Goal: Transaction & Acquisition: Purchase product/service

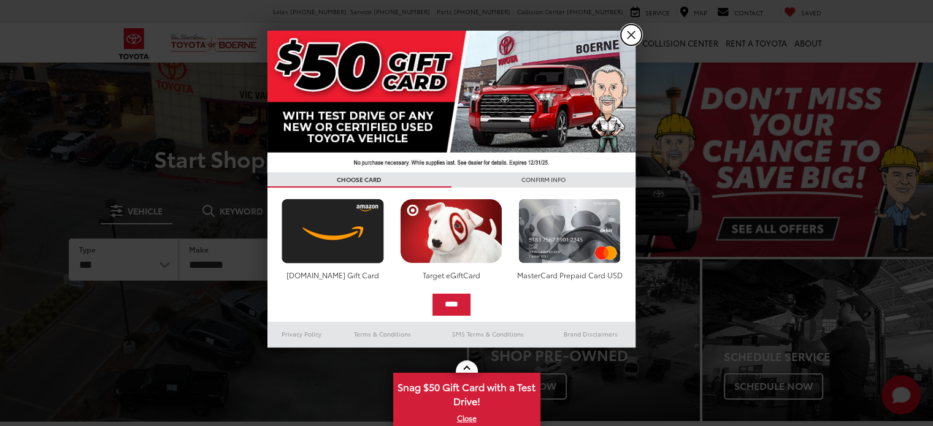
click at [634, 33] on link "X" at bounding box center [631, 35] width 21 height 21
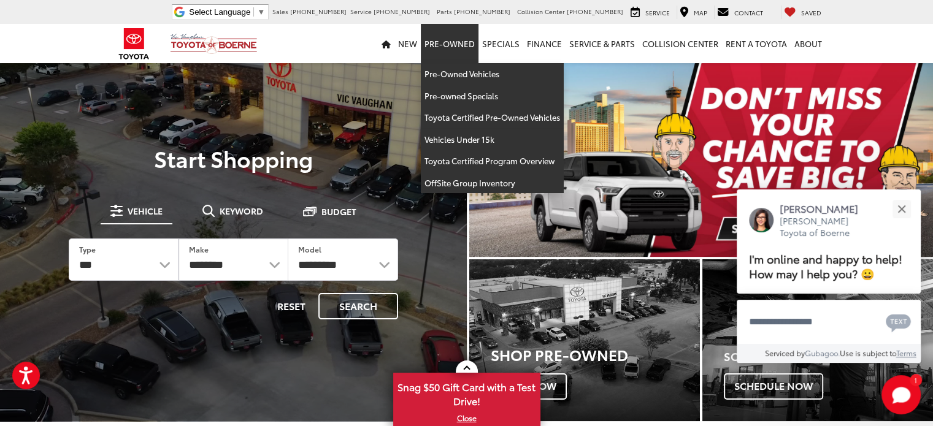
click at [455, 51] on link "Pre-Owned" at bounding box center [450, 43] width 58 height 39
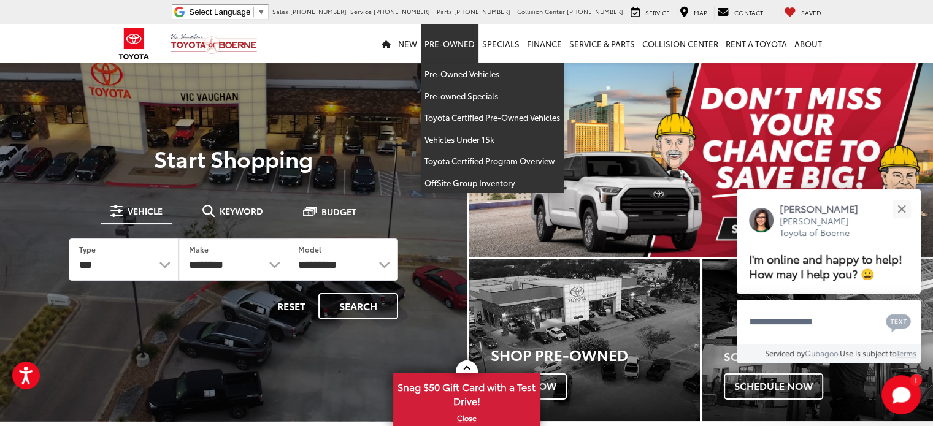
click at [455, 41] on link "Pre-Owned" at bounding box center [450, 43] width 58 height 39
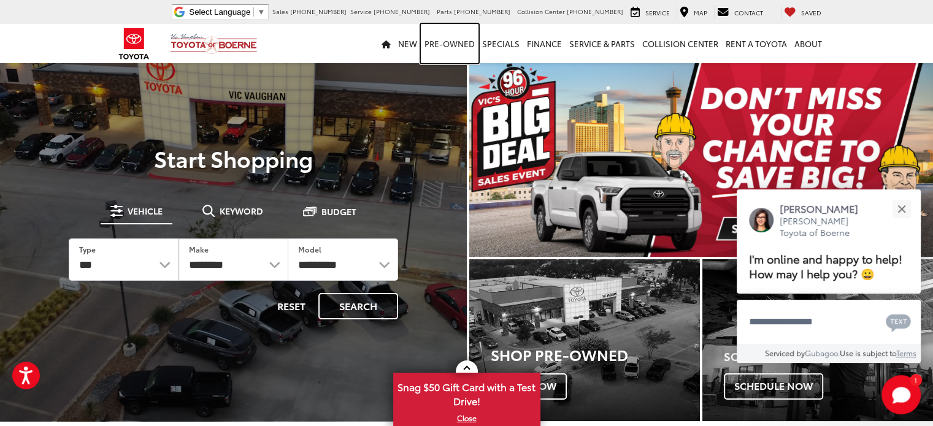
click at [455, 40] on link "Pre-Owned" at bounding box center [450, 43] width 58 height 39
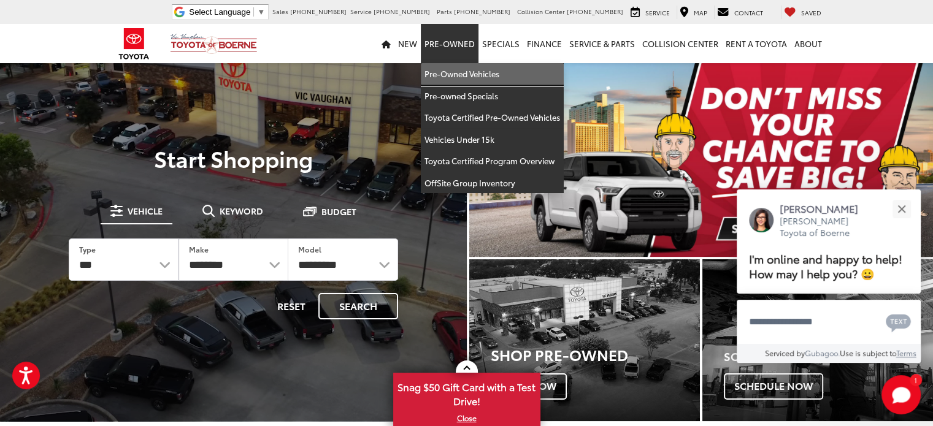
click at [467, 77] on link "Pre-Owned Vehicles" at bounding box center [492, 74] width 143 height 22
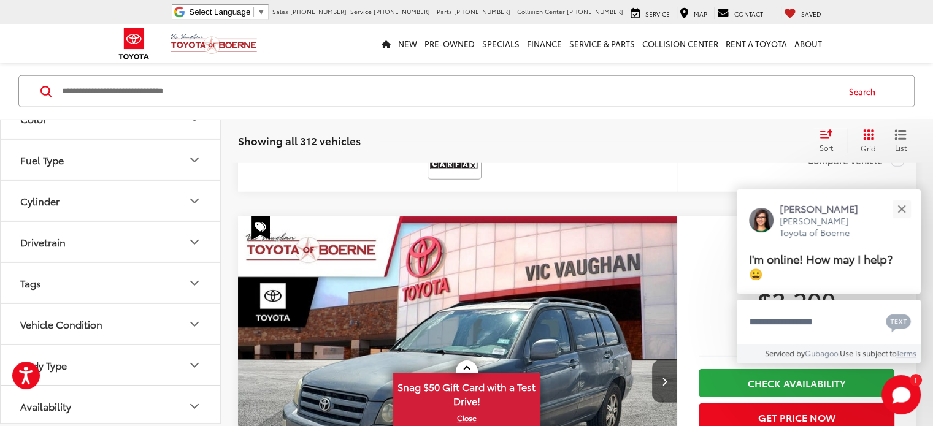
scroll to position [3435, 0]
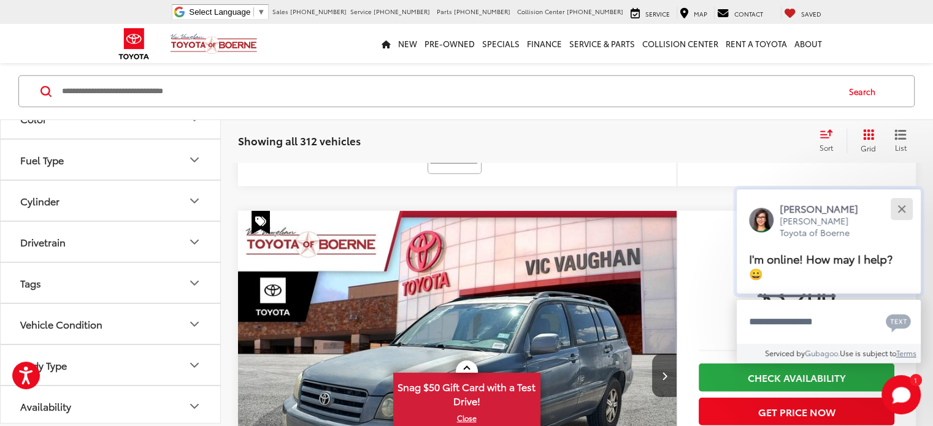
click at [904, 213] on button "Close" at bounding box center [901, 209] width 26 height 26
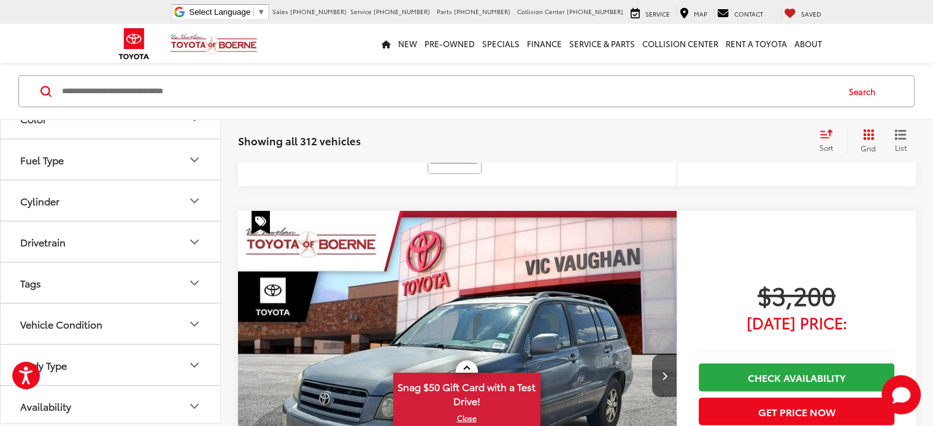
click at [901, 134] on icon "List View" at bounding box center [901, 135] width 10 height 9
click at [836, 136] on div "Sort" at bounding box center [829, 141] width 33 height 25
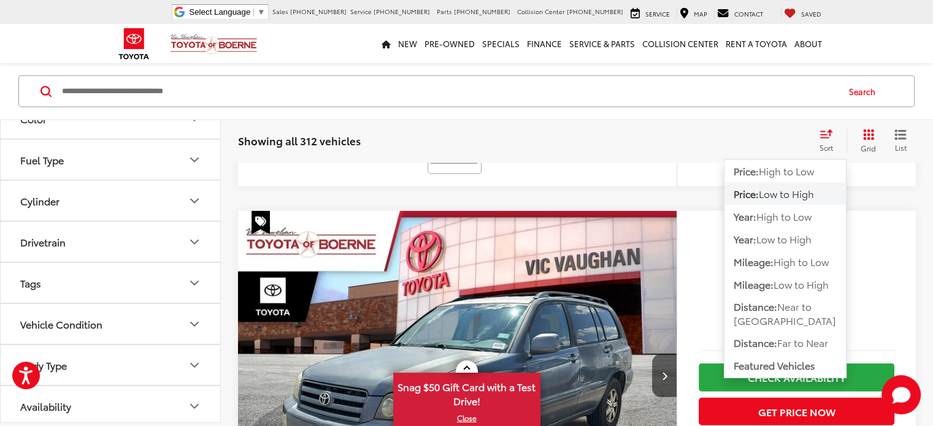
click at [796, 193] on span "Low to High" at bounding box center [786, 193] width 55 height 14
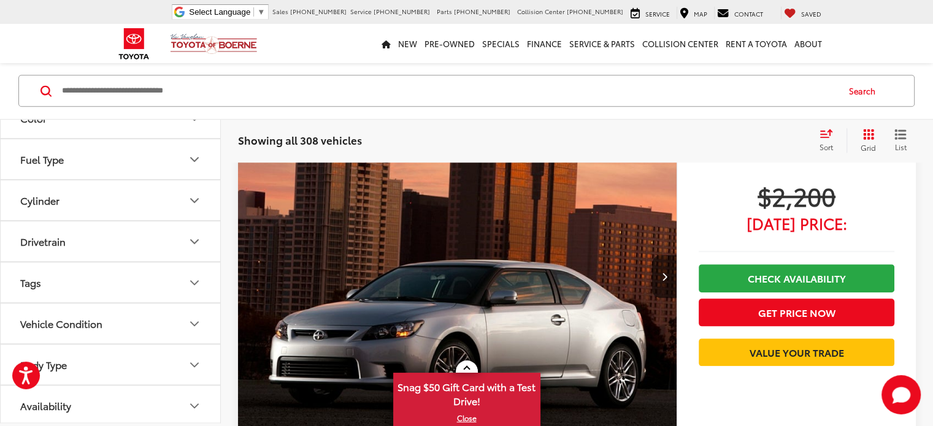
scroll to position [1229, 0]
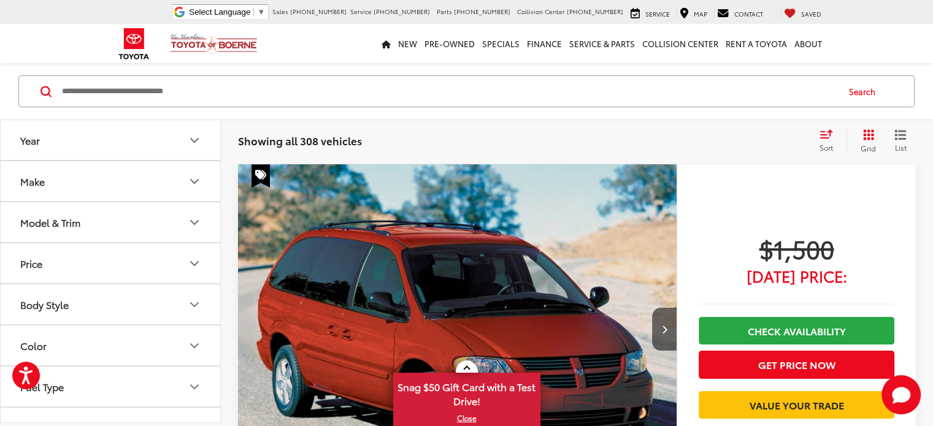
click at [822, 142] on span "Sort" at bounding box center [826, 147] width 13 height 10
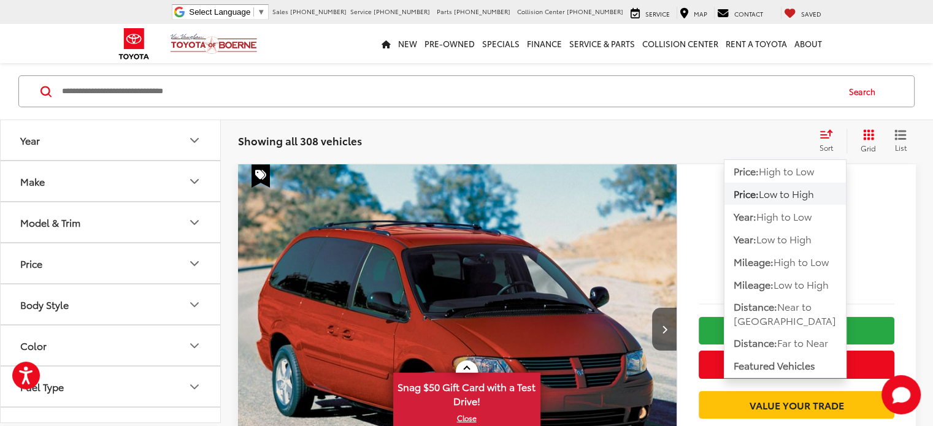
click at [798, 193] on span "Low to High" at bounding box center [786, 193] width 55 height 14
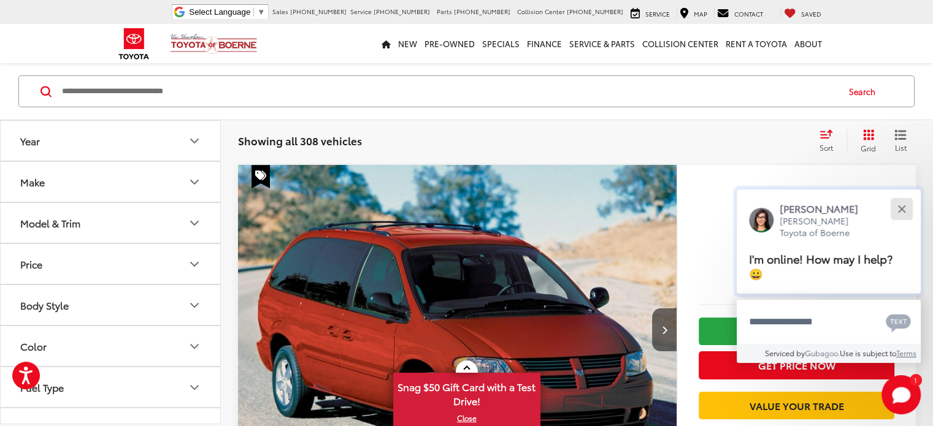
click at [905, 210] on button "Close" at bounding box center [901, 209] width 26 height 26
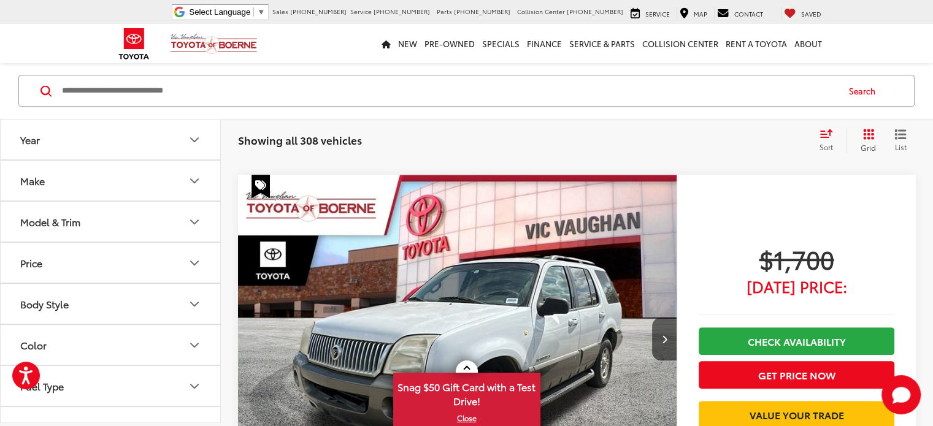
scroll to position [662, 0]
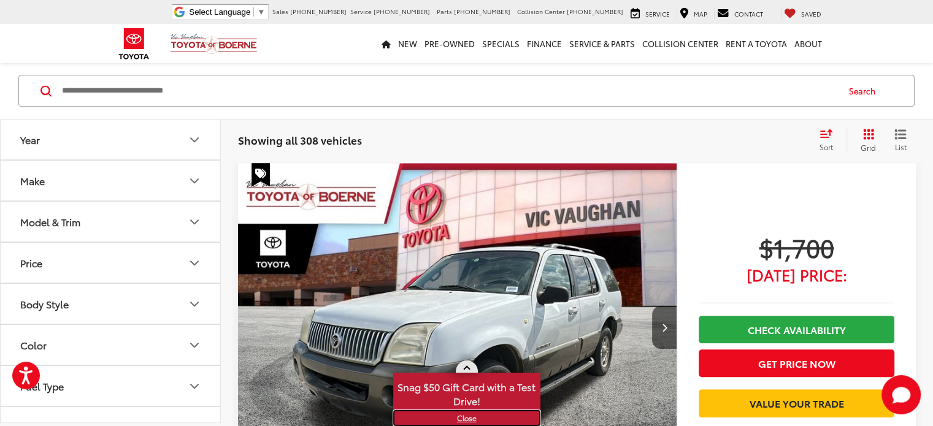
click at [471, 419] on link "X" at bounding box center [466, 418] width 145 height 13
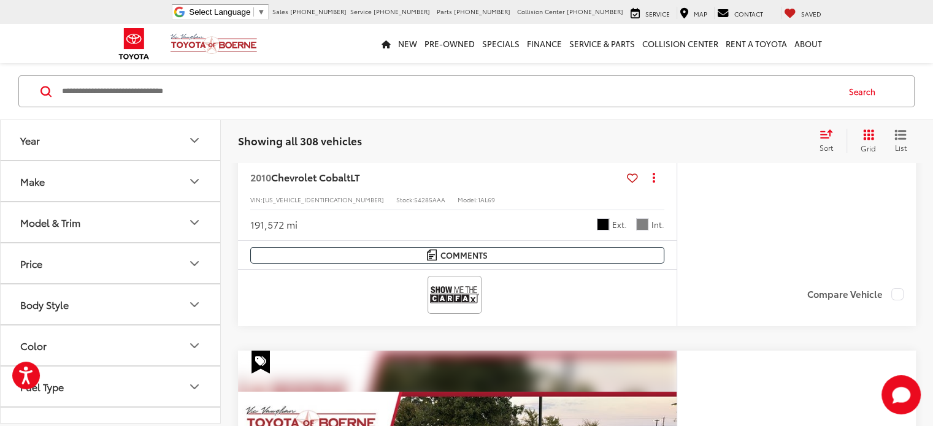
scroll to position [4527, 0]
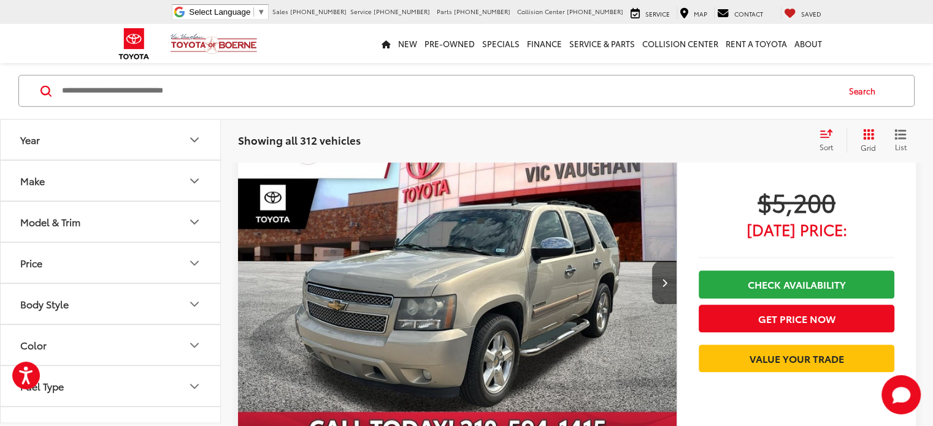
scroll to position [1290, 0]
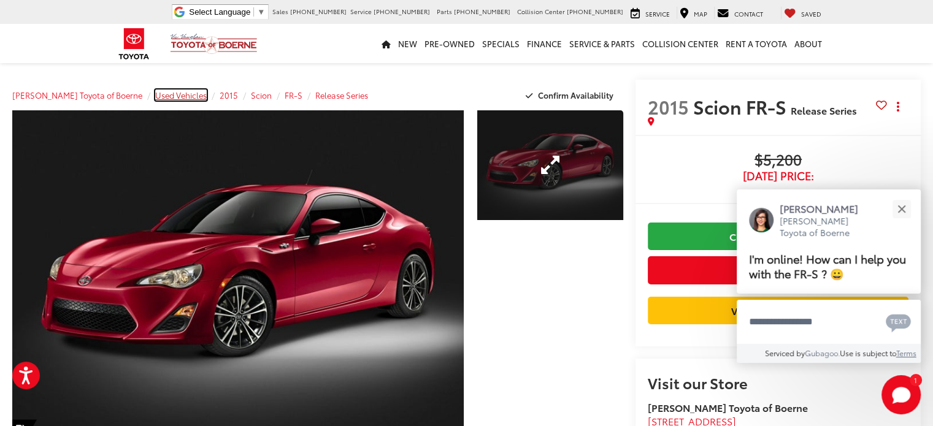
drag, startPoint x: 177, startPoint y: 94, endPoint x: 578, endPoint y: 144, distance: 403.7
click at [177, 94] on span "Used Vehicles" at bounding box center [181, 95] width 52 height 11
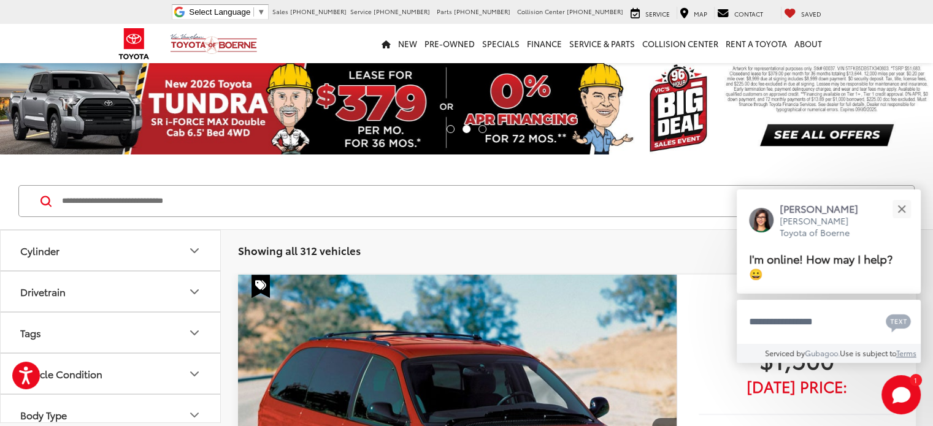
scroll to position [337, 0]
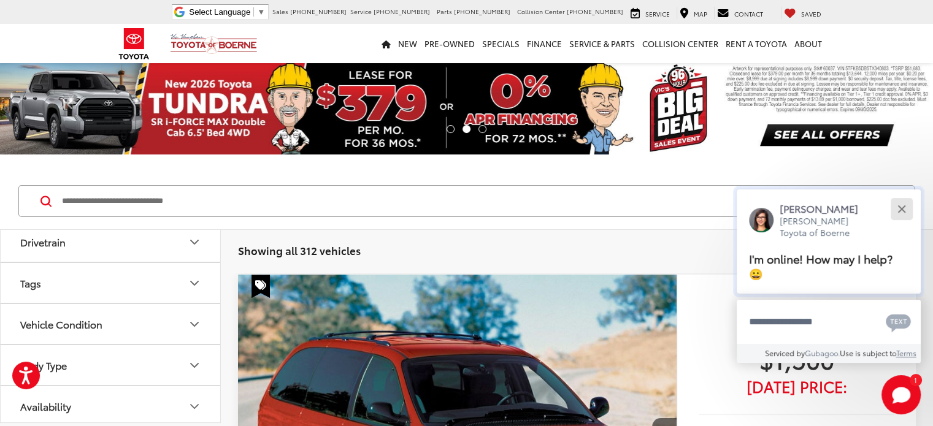
click at [912, 210] on button "Close" at bounding box center [901, 209] width 26 height 26
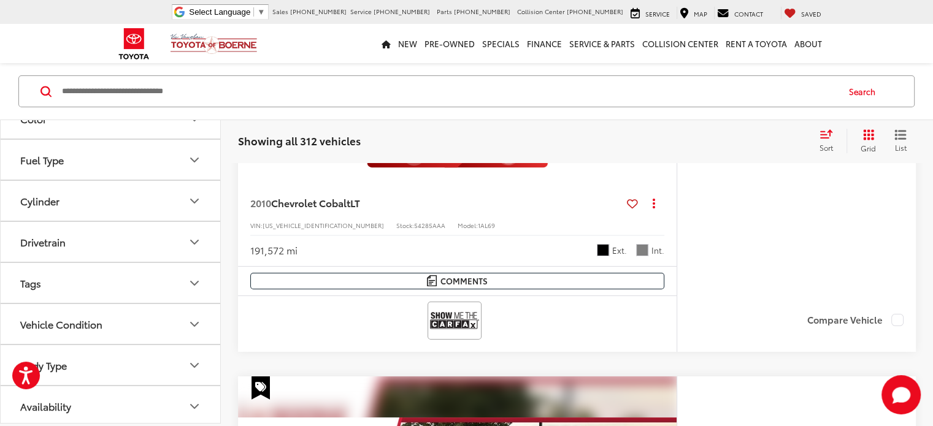
scroll to position [4662, 0]
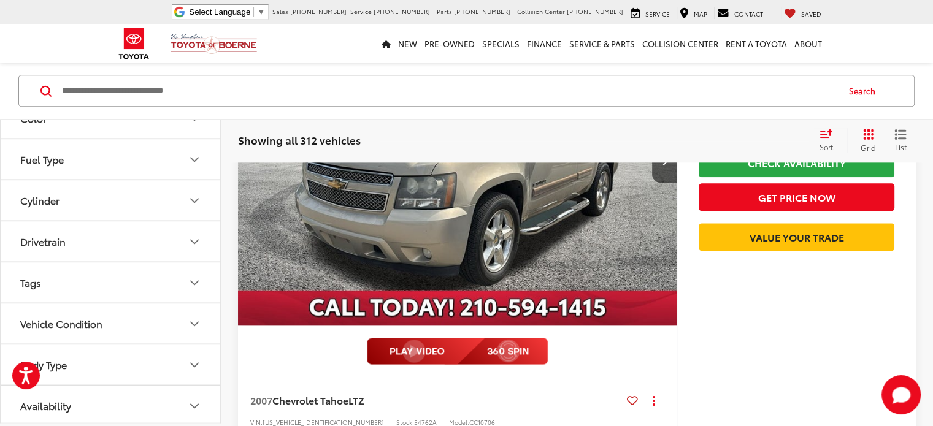
scroll to position [1521, 0]
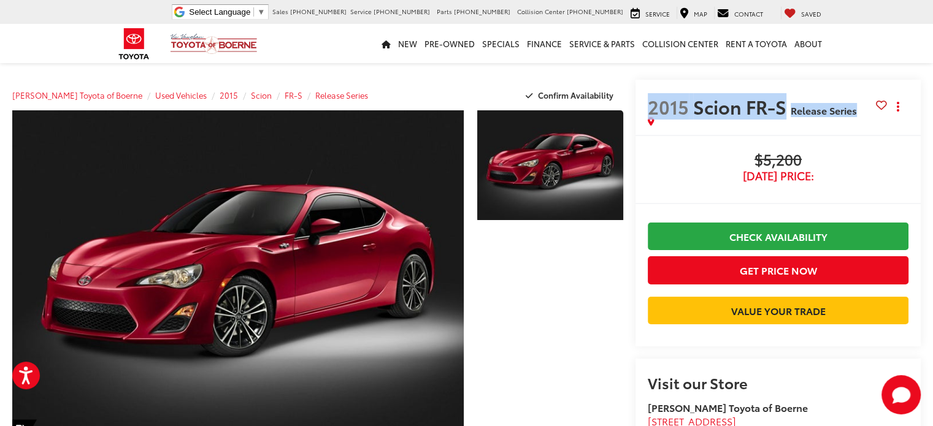
drag, startPoint x: 649, startPoint y: 102, endPoint x: 855, endPoint y: 99, distance: 206.1
click at [855, 99] on h2 "2015 Scion FR-S Release Series" at bounding box center [762, 106] width 228 height 21
copy h2 "2015 Scion FR-S Release Series"
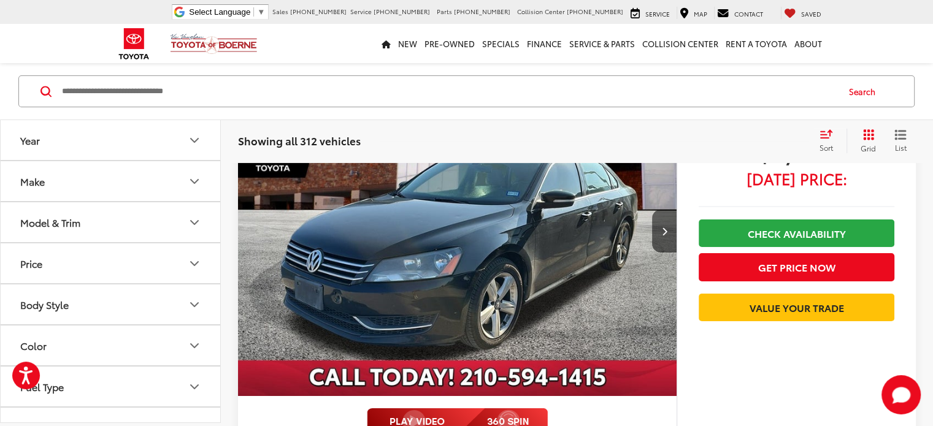
scroll to position [4221, 0]
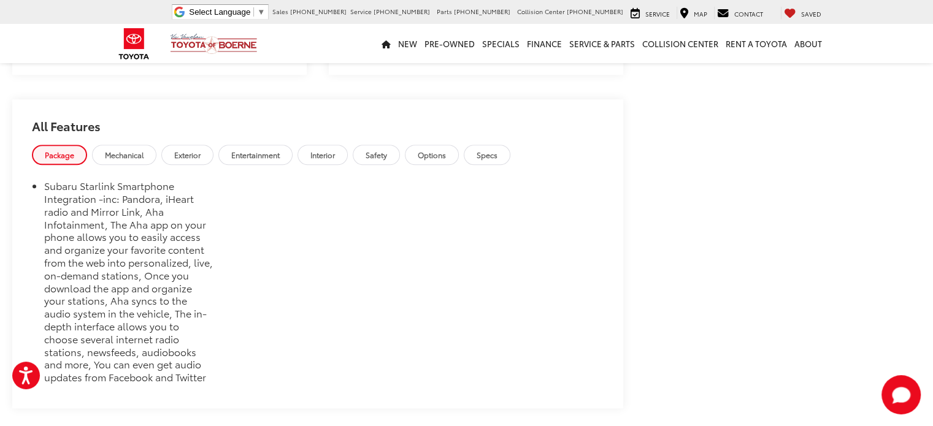
scroll to position [982, 0]
click at [123, 169] on div "Subaru Starlink Smartphone Integration -inc: Pandora, iHeart radio and Mirror L…" at bounding box center [317, 289] width 611 height 240
click at [127, 158] on span "Mechanical" at bounding box center [124, 155] width 39 height 10
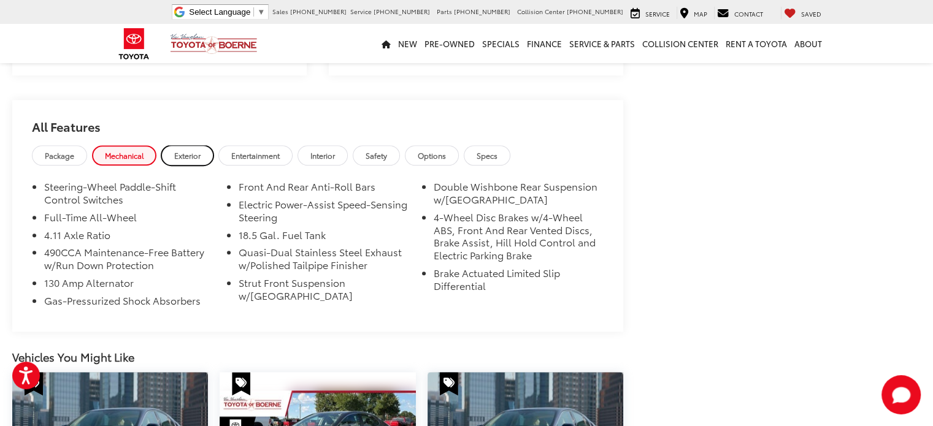
click at [196, 154] on span "Exterior" at bounding box center [187, 155] width 26 height 10
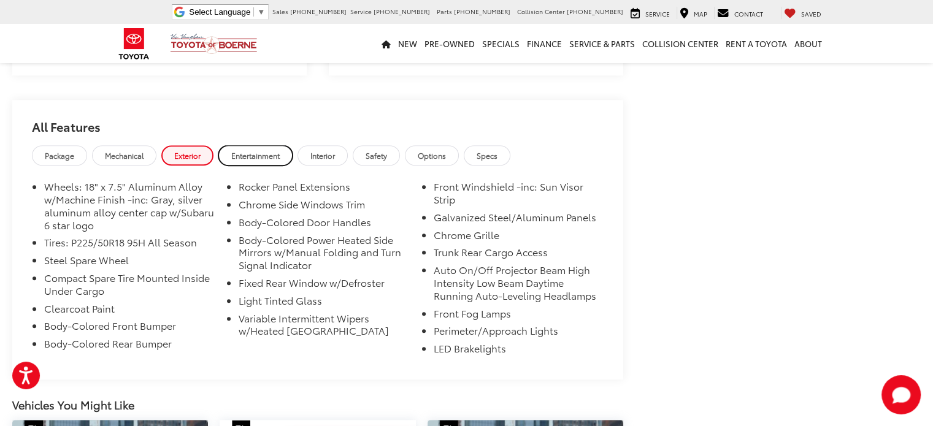
click at [255, 158] on span "Entertainment" at bounding box center [255, 155] width 48 height 10
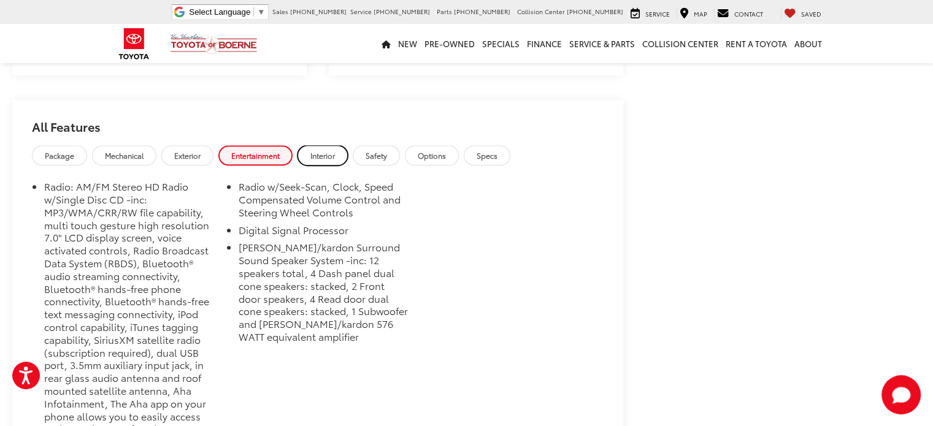
click at [326, 154] on span "Interior" at bounding box center [322, 155] width 25 height 10
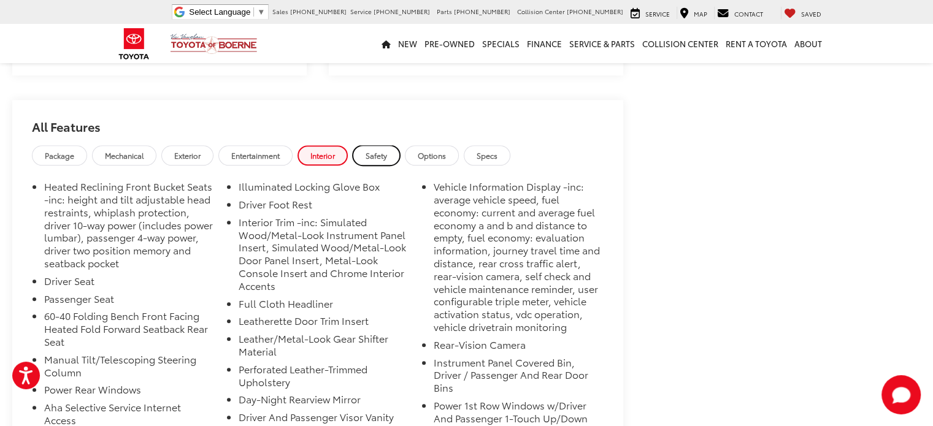
click at [376, 155] on span "Safety" at bounding box center [376, 155] width 21 height 10
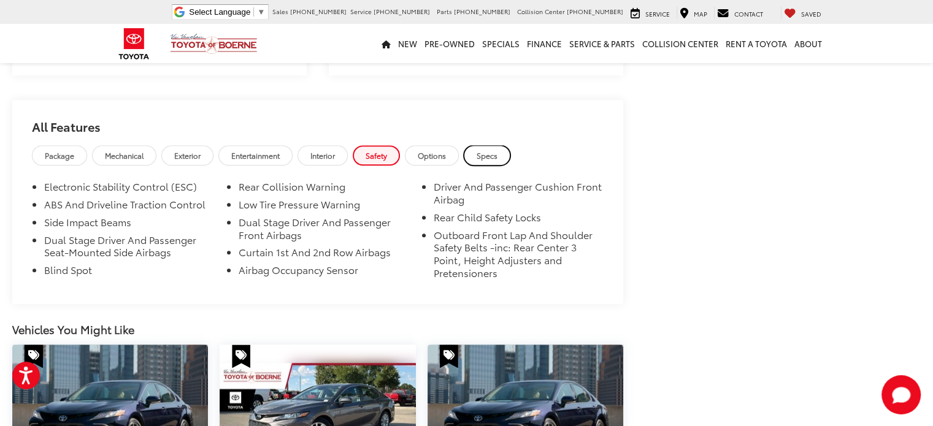
click at [480, 153] on span "Specs" at bounding box center [487, 155] width 21 height 10
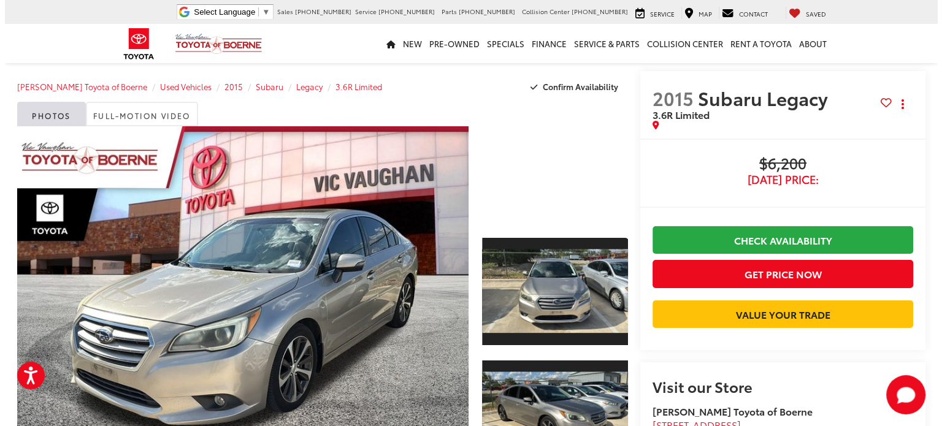
scroll to position [0, 0]
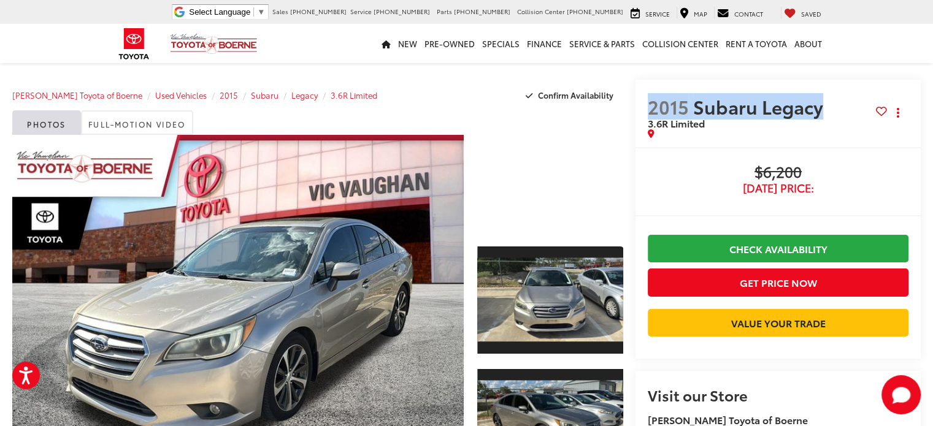
drag, startPoint x: 646, startPoint y: 103, endPoint x: 829, endPoint y: 104, distance: 182.8
click at [829, 104] on div "2015 Subaru Legacy 3.6R Limited Copy Link Share Print" at bounding box center [778, 113] width 285 height 67
copy span "2015 Subaru Legacy"
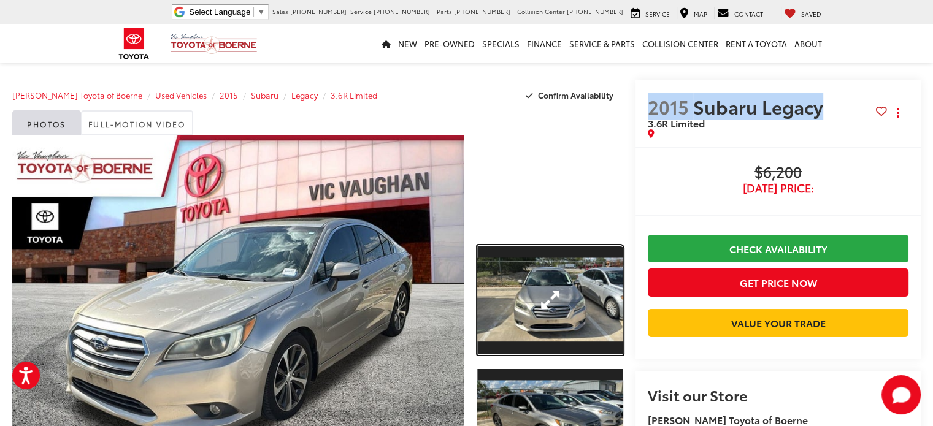
click at [523, 327] on link "Expand Photo 1" at bounding box center [550, 300] width 146 height 110
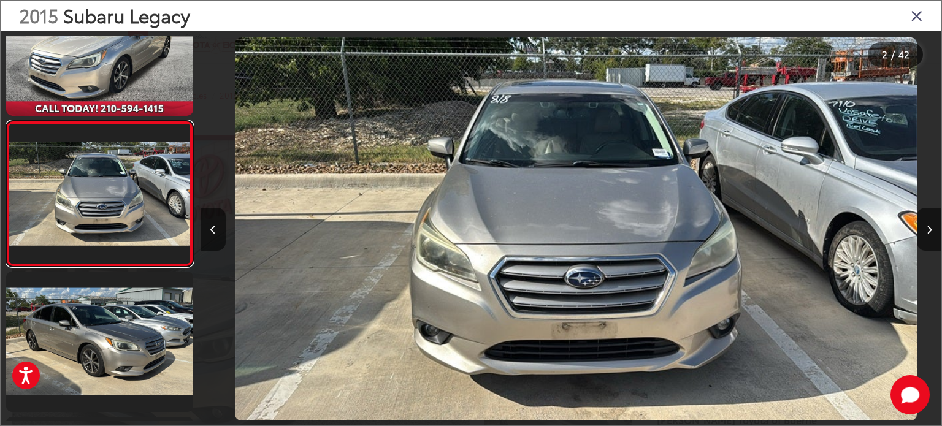
scroll to position [0, 740]
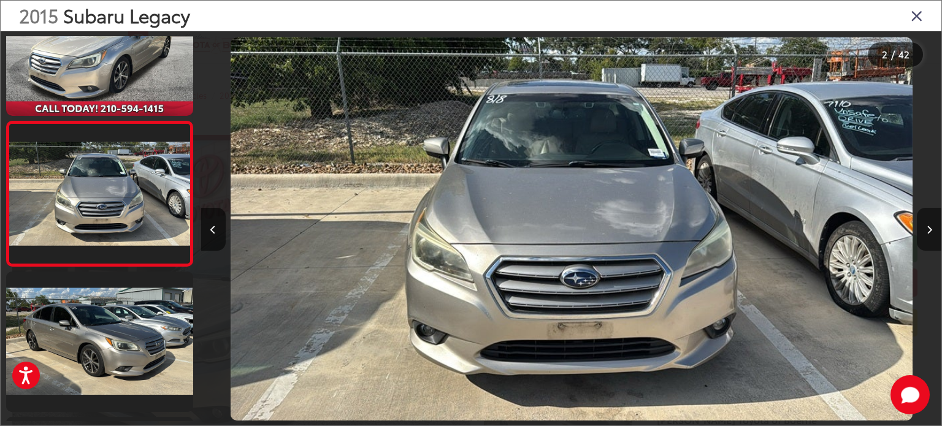
click at [920, 233] on button "Next image" at bounding box center [929, 229] width 25 height 43
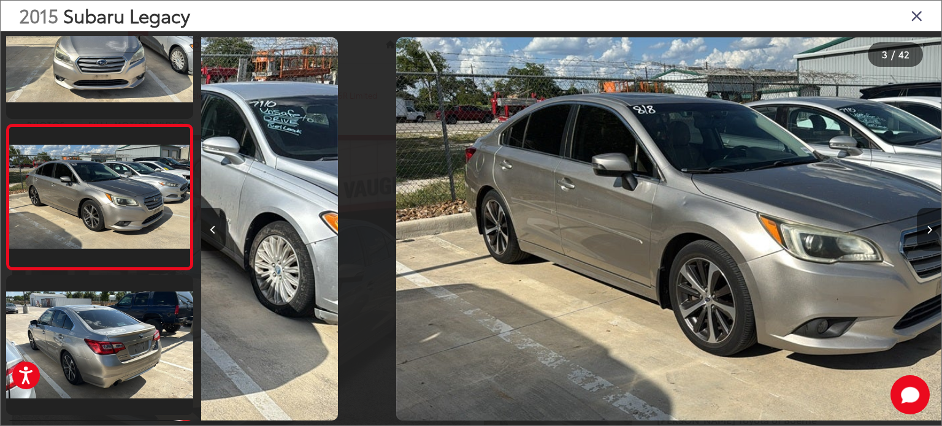
scroll to position [206, 0]
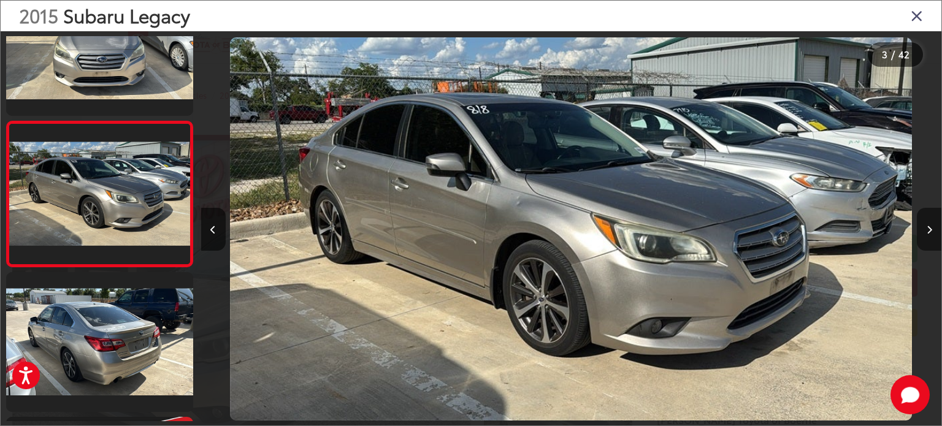
click at [922, 233] on button "Next image" at bounding box center [929, 229] width 25 height 43
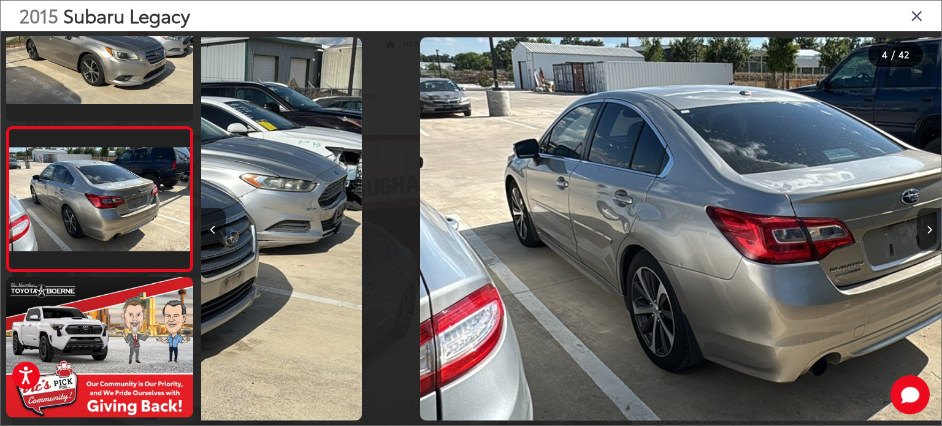
scroll to position [352, 0]
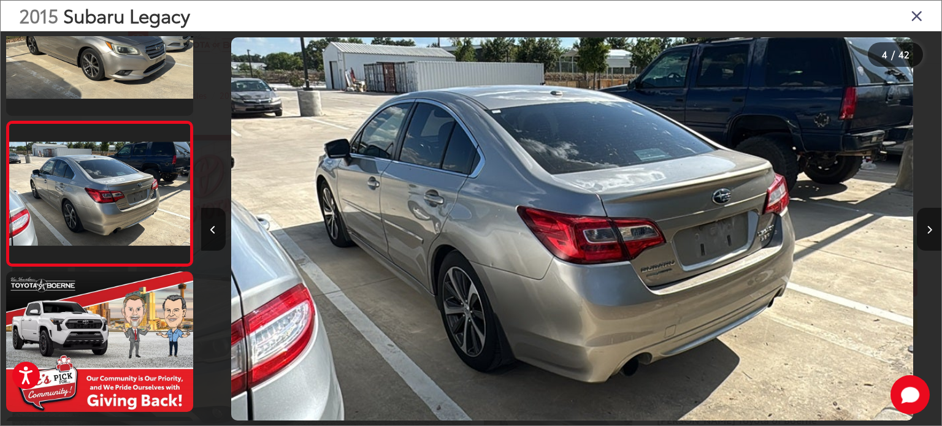
click at [922, 233] on button "Next image" at bounding box center [929, 229] width 25 height 43
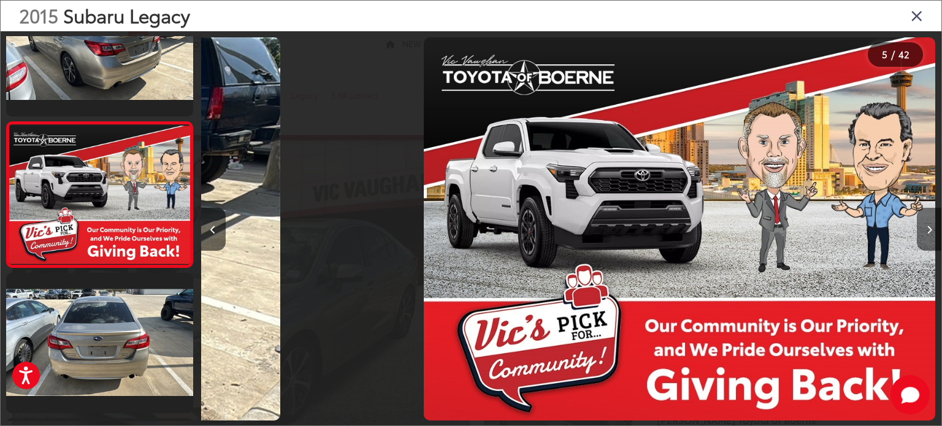
scroll to position [498, 0]
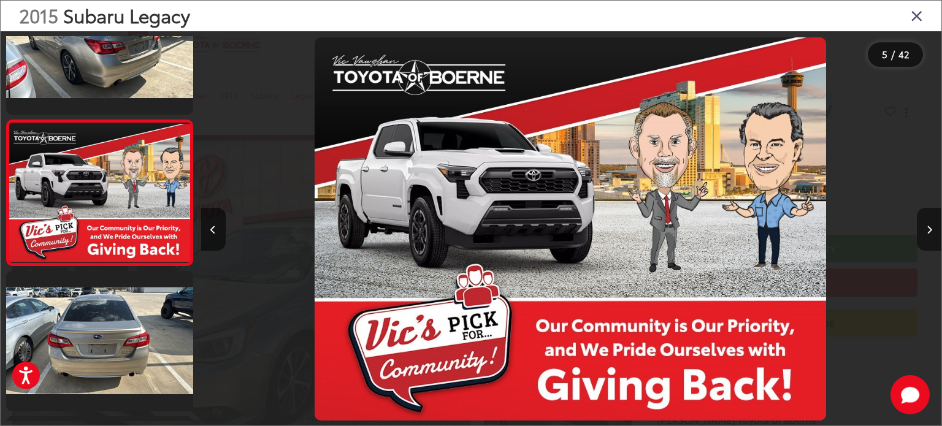
click at [922, 233] on button "Next image" at bounding box center [929, 229] width 25 height 43
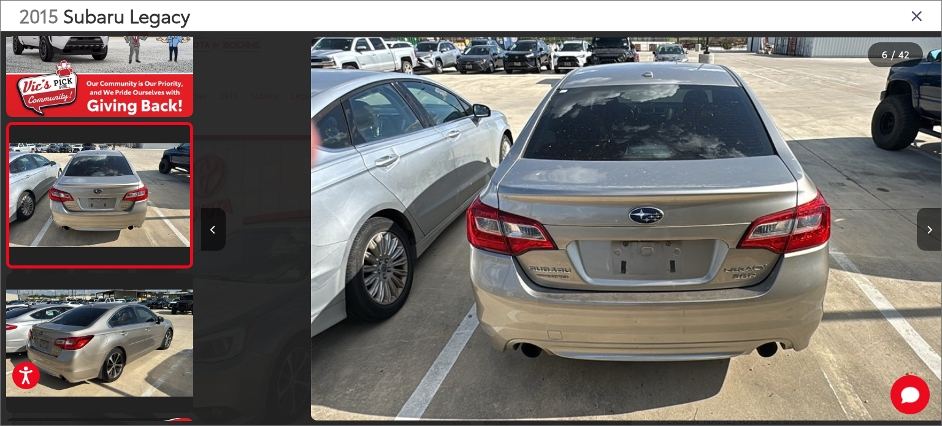
scroll to position [642, 0]
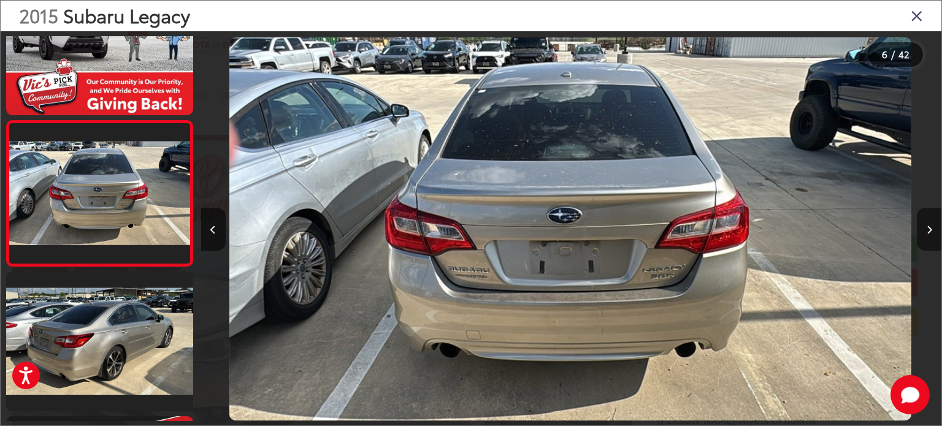
click at [922, 233] on button "Next image" at bounding box center [929, 229] width 25 height 43
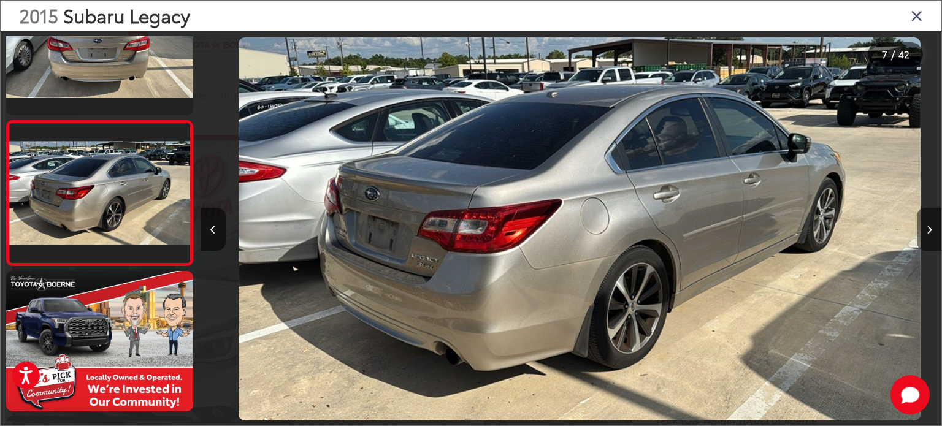
scroll to position [0, 4444]
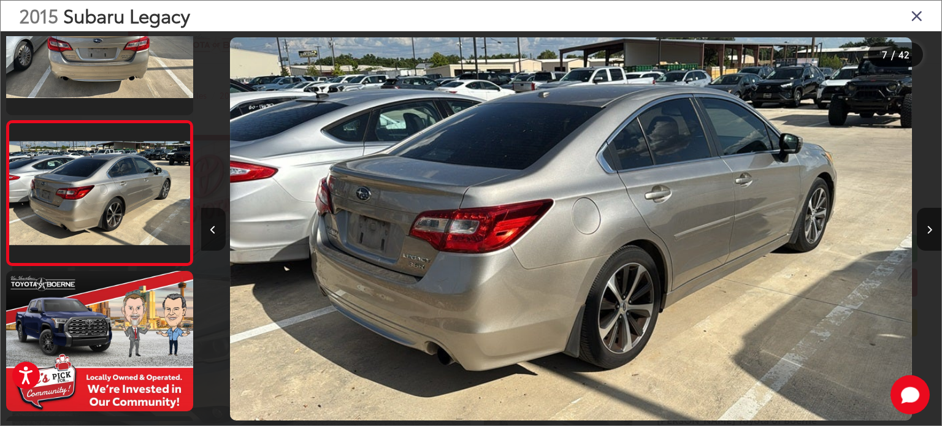
click at [210, 226] on icon "Previous image" at bounding box center [213, 230] width 6 height 9
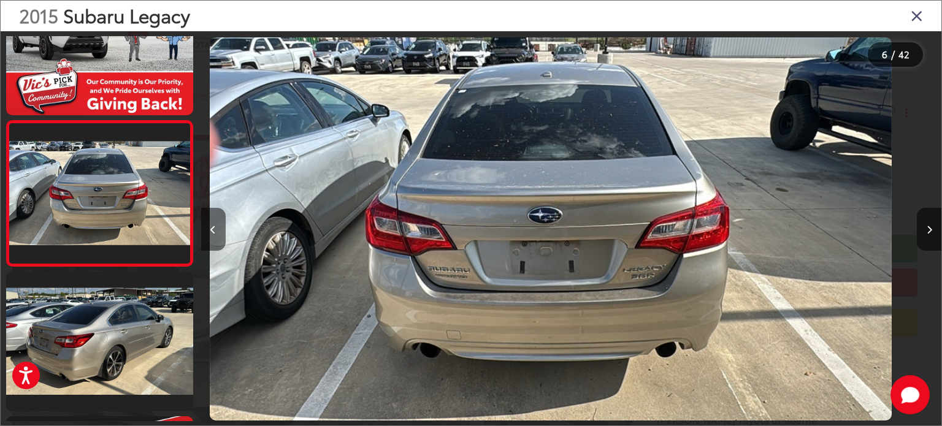
scroll to position [0, 3704]
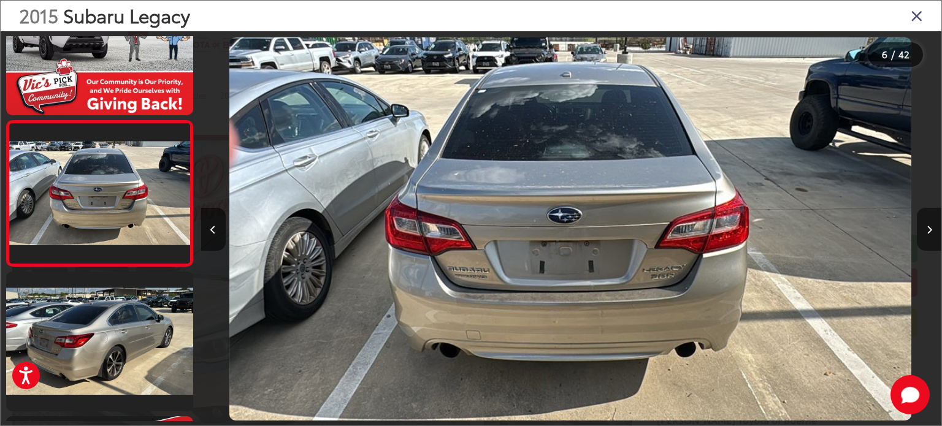
click at [929, 229] on icon "Next image" at bounding box center [930, 230] width 6 height 9
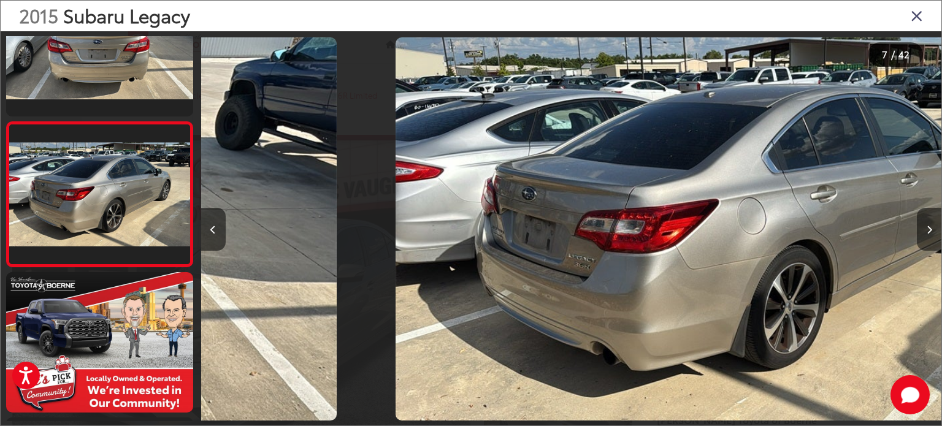
scroll to position [788, 0]
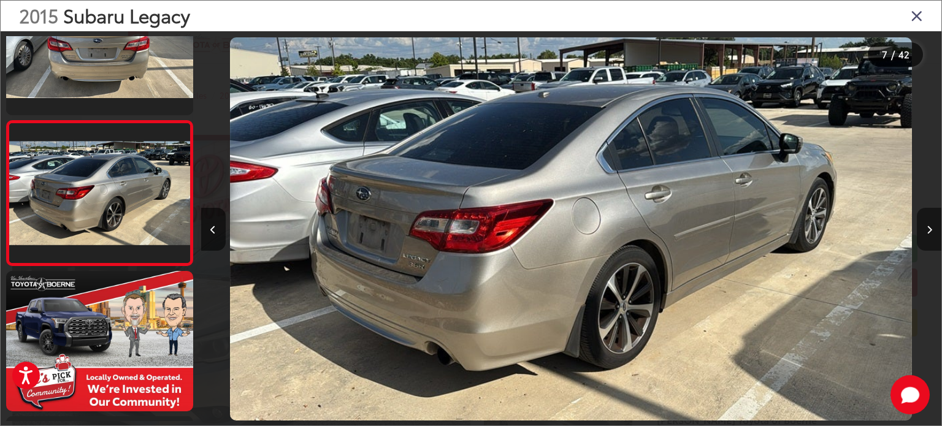
click at [929, 229] on icon "Next image" at bounding box center [930, 230] width 6 height 9
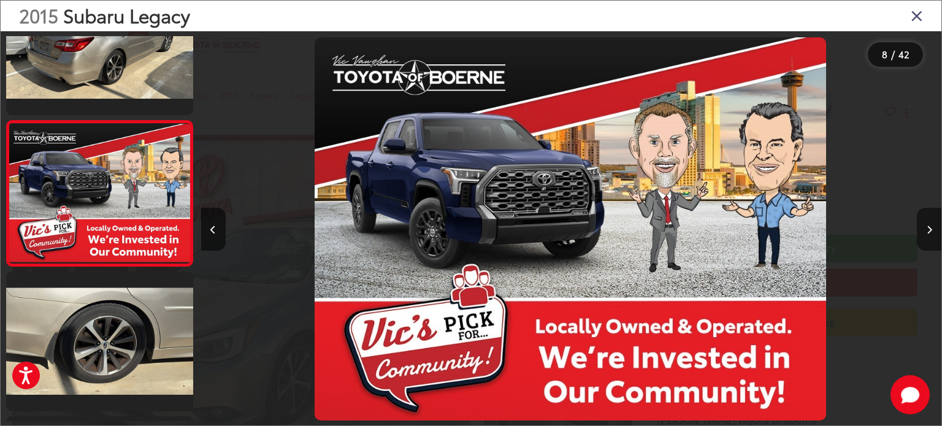
click at [929, 229] on icon "Next image" at bounding box center [930, 230] width 6 height 9
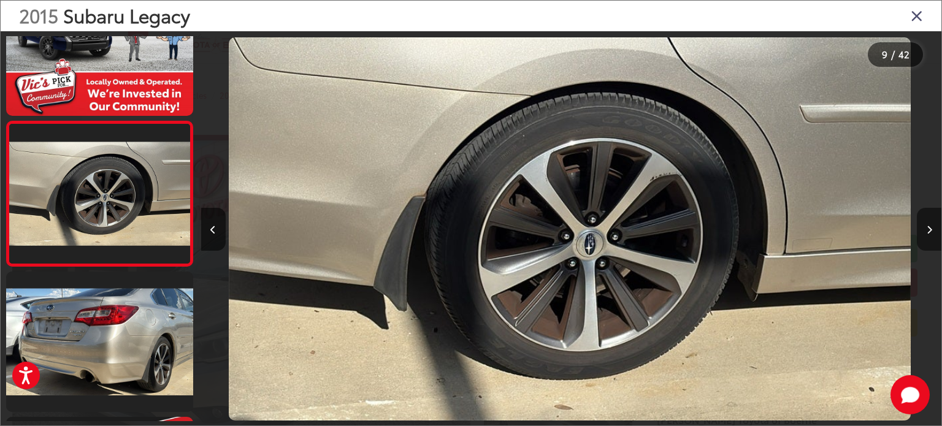
click at [925, 228] on button "Next image" at bounding box center [929, 229] width 25 height 43
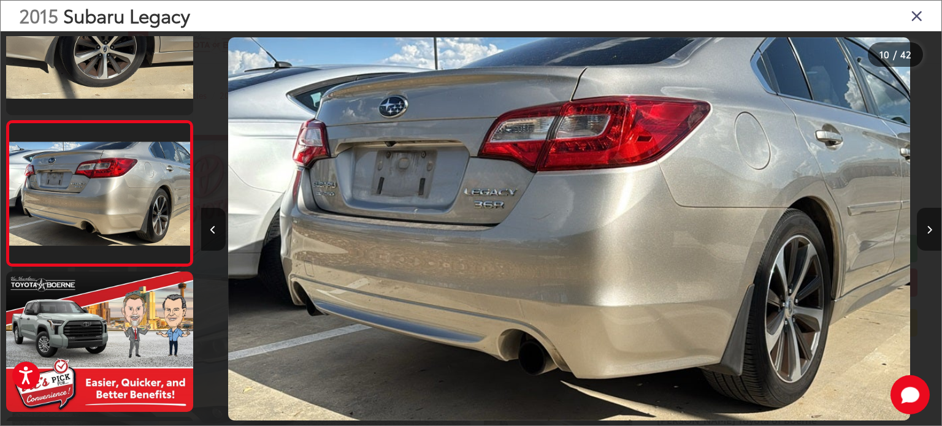
click at [925, 228] on button "Next image" at bounding box center [929, 229] width 25 height 43
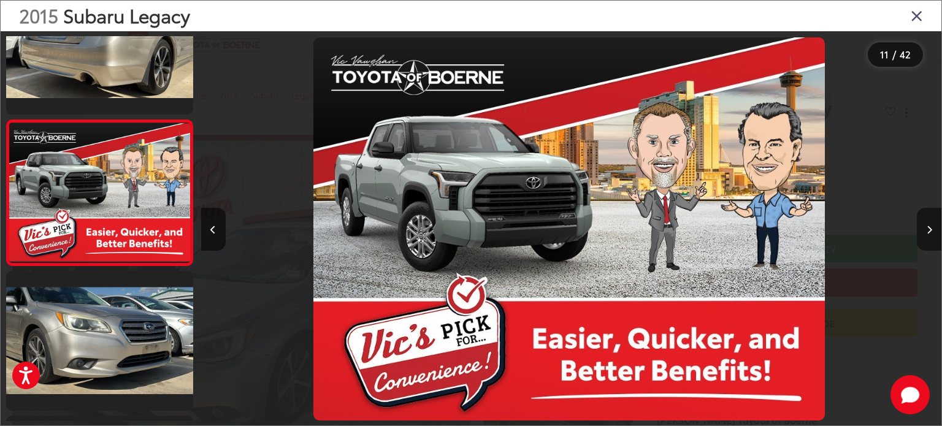
click at [925, 227] on button "Next image" at bounding box center [929, 229] width 25 height 43
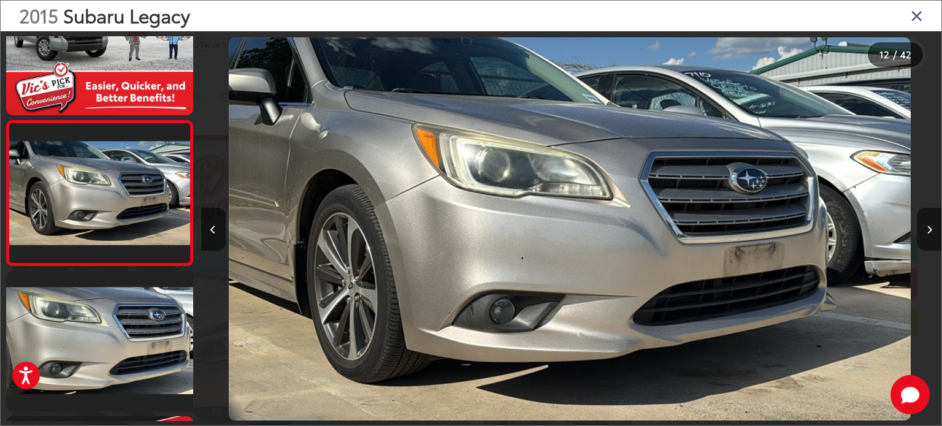
click at [925, 227] on button "Next image" at bounding box center [929, 229] width 25 height 43
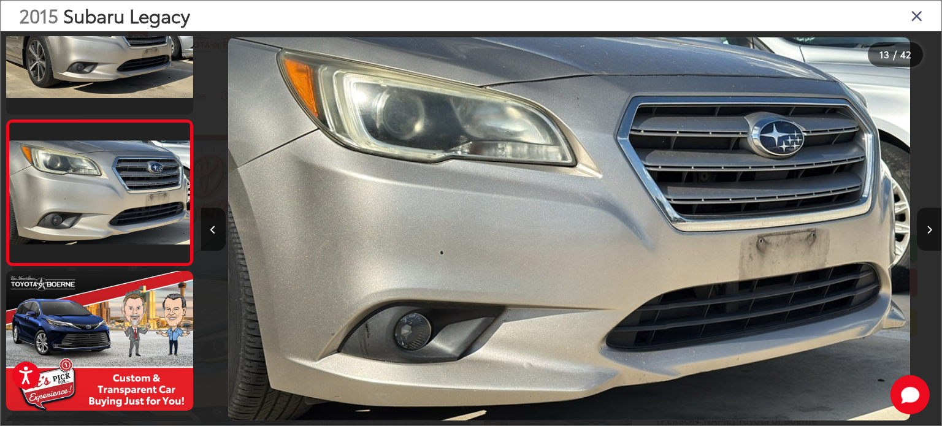
click at [925, 227] on button "Next image" at bounding box center [929, 229] width 25 height 43
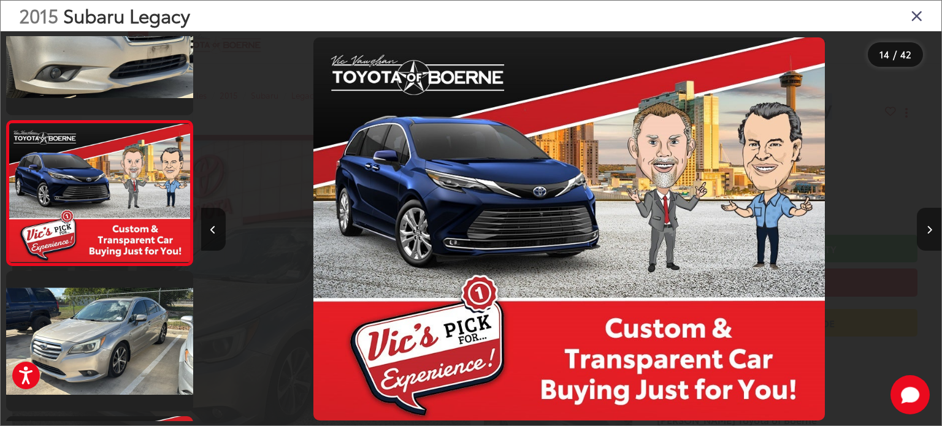
click at [925, 227] on button "Next image" at bounding box center [929, 229] width 25 height 43
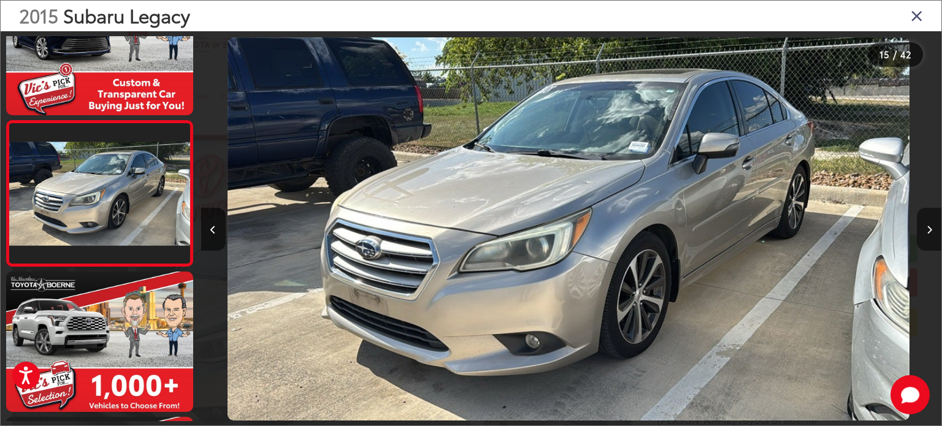
click at [924, 228] on button "Next image" at bounding box center [929, 229] width 25 height 43
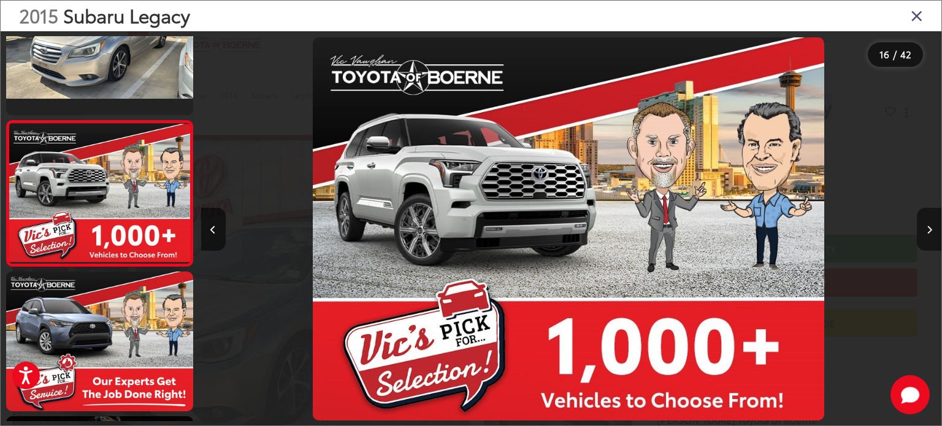
click at [924, 228] on button "Next image" at bounding box center [929, 229] width 25 height 43
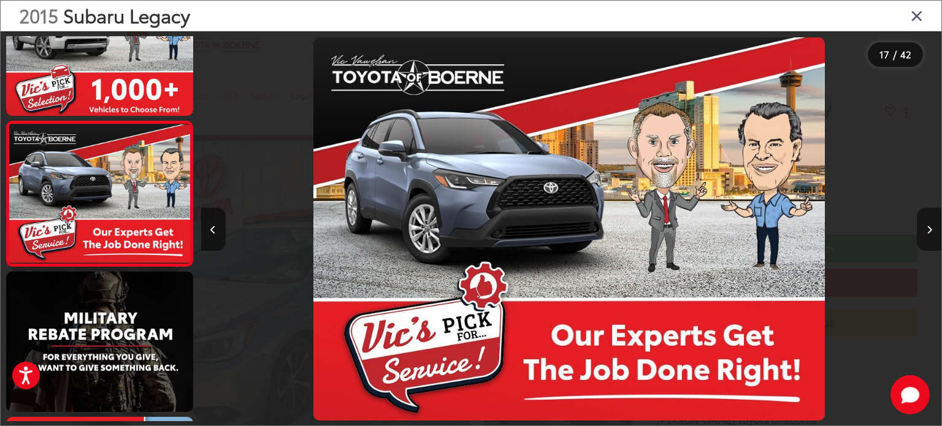
click at [924, 228] on button "Next image" at bounding box center [929, 229] width 25 height 43
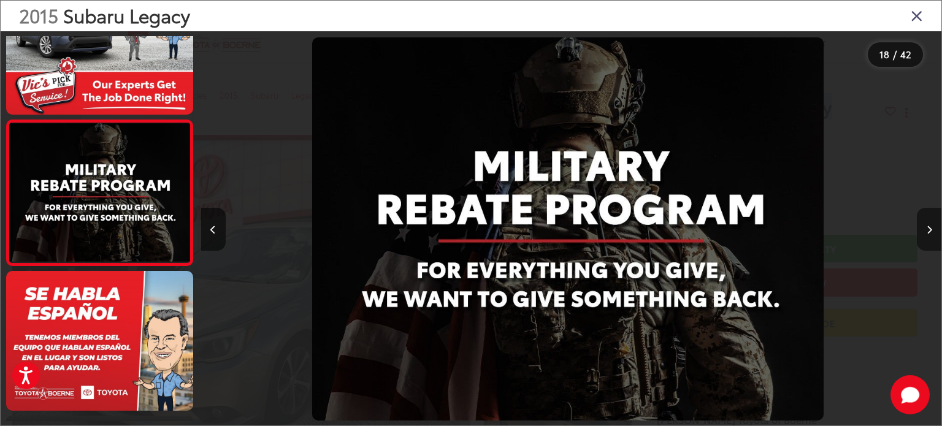
click at [924, 228] on button "Next image" at bounding box center [929, 229] width 25 height 43
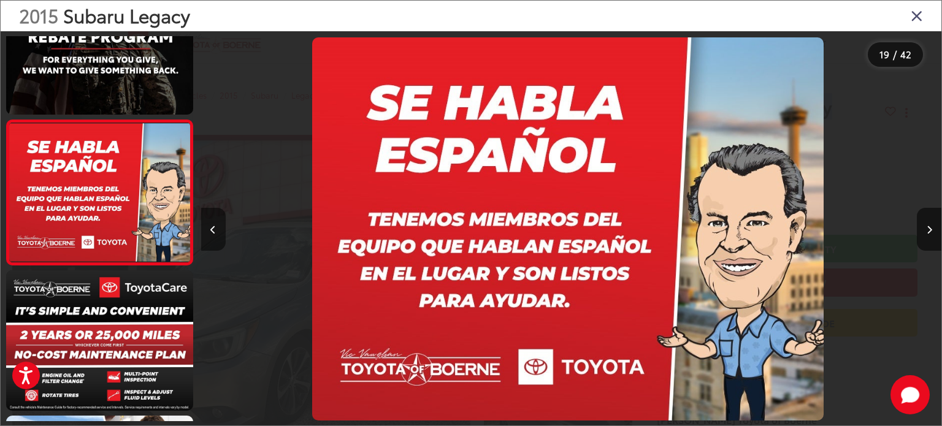
click at [210, 228] on button "Previous image" at bounding box center [213, 229] width 25 height 43
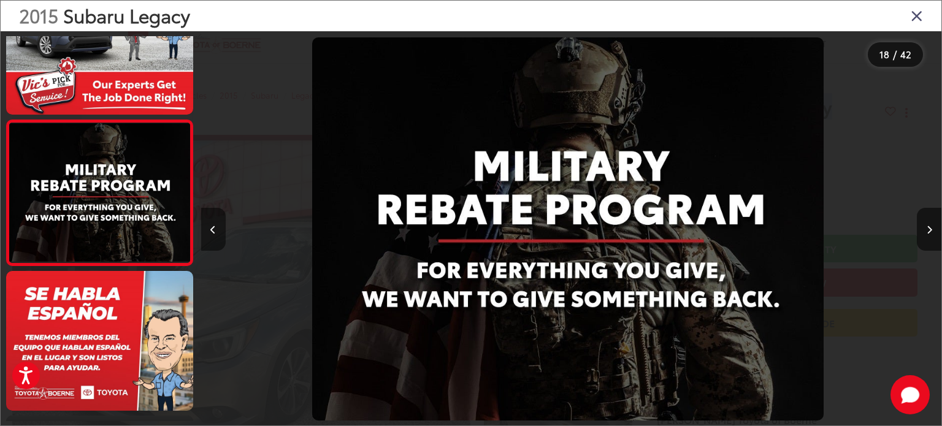
click at [210, 228] on button "Previous image" at bounding box center [213, 229] width 25 height 43
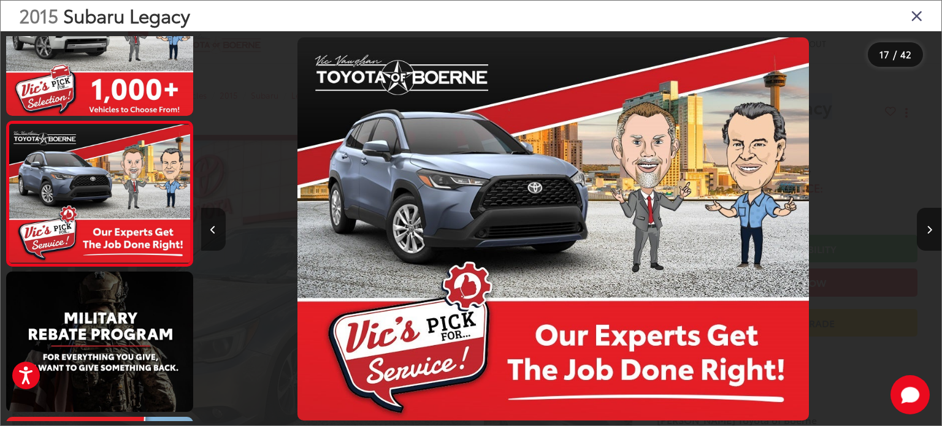
click at [210, 228] on button "Previous image" at bounding box center [213, 229] width 25 height 43
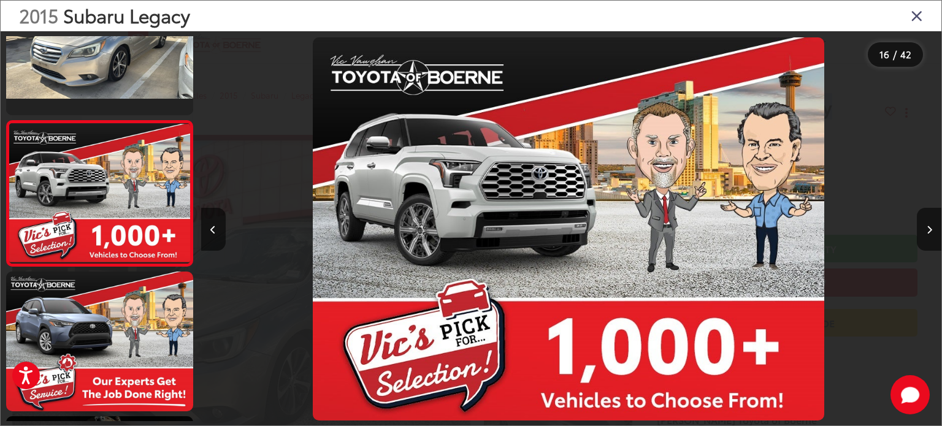
click at [917, 221] on div at bounding box center [848, 229] width 185 height 396
click at [925, 231] on button "Next image" at bounding box center [929, 229] width 25 height 43
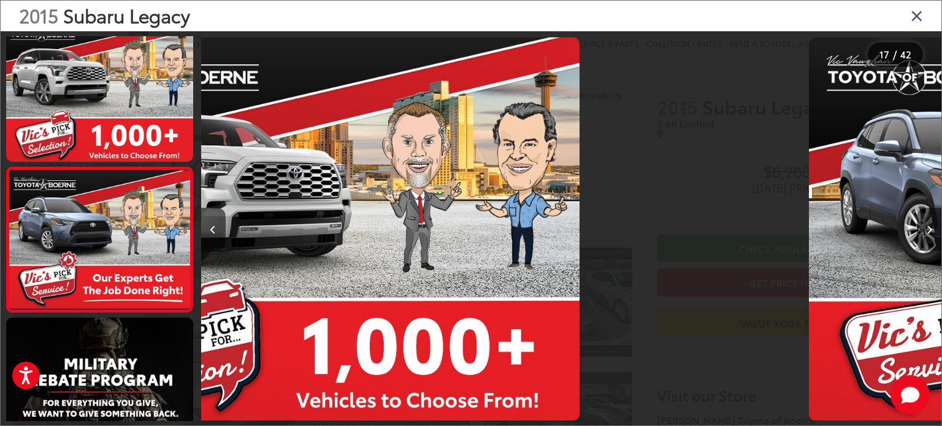
click at [925, 231] on button "Next image" at bounding box center [929, 229] width 25 height 43
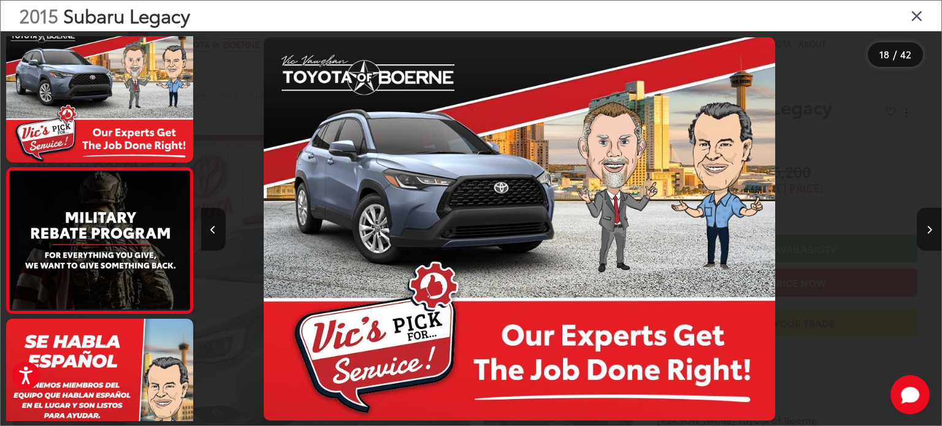
click at [925, 231] on button "Next image" at bounding box center [929, 229] width 25 height 43
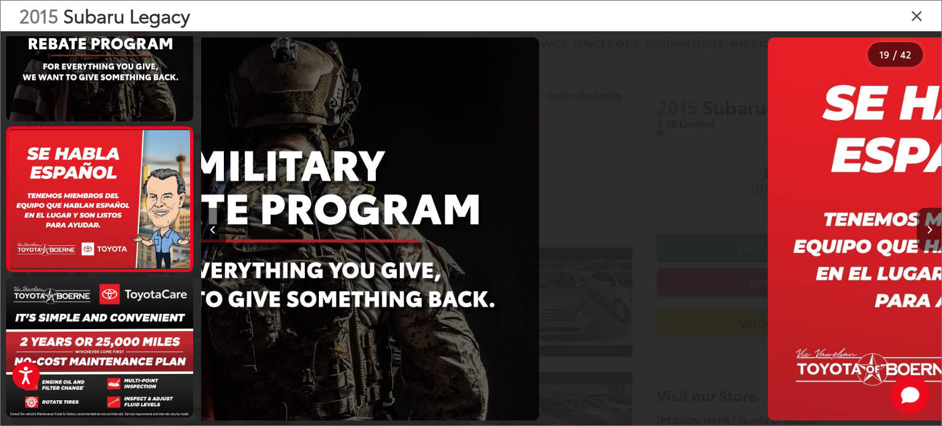
click at [925, 231] on button "Next image" at bounding box center [929, 229] width 25 height 43
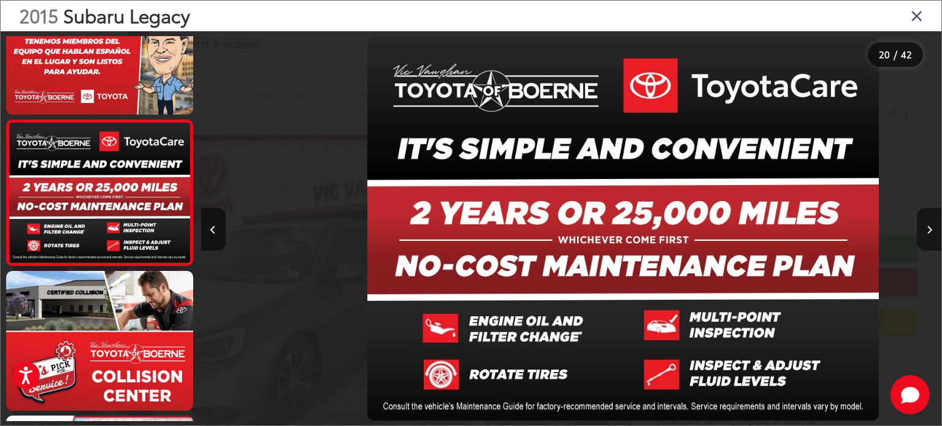
click at [925, 231] on button "Next image" at bounding box center [929, 229] width 25 height 43
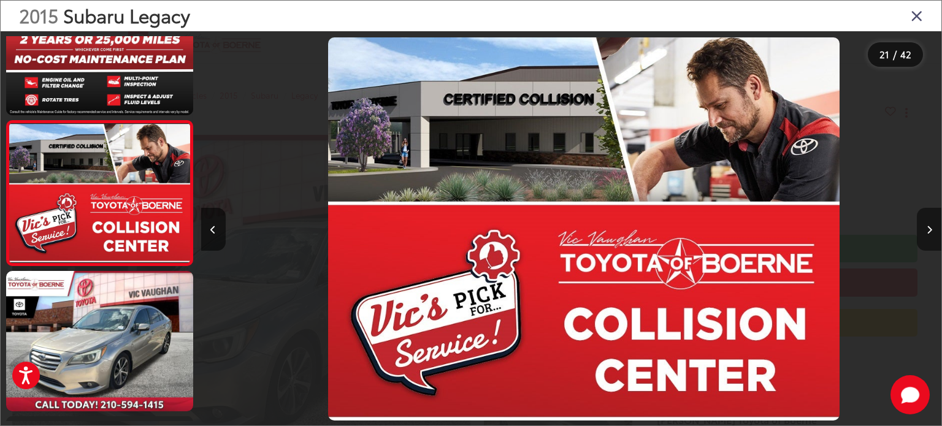
click at [925, 231] on button "Next image" at bounding box center [929, 229] width 25 height 43
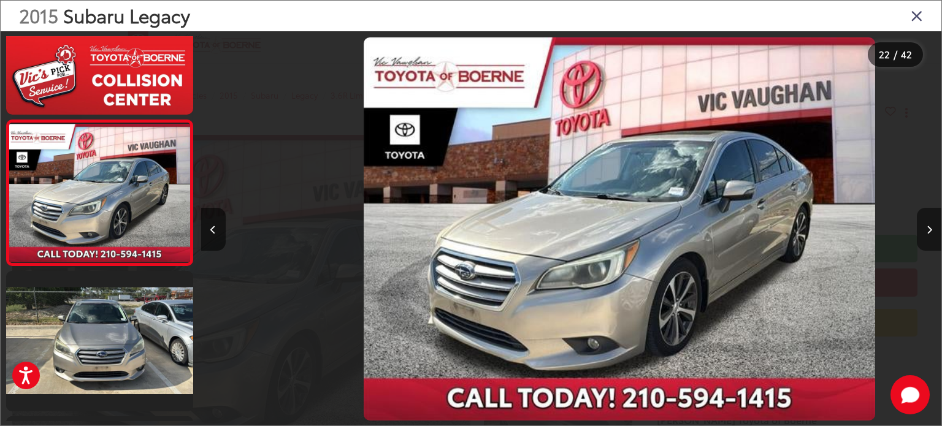
click at [926, 231] on button "Next image" at bounding box center [929, 229] width 25 height 43
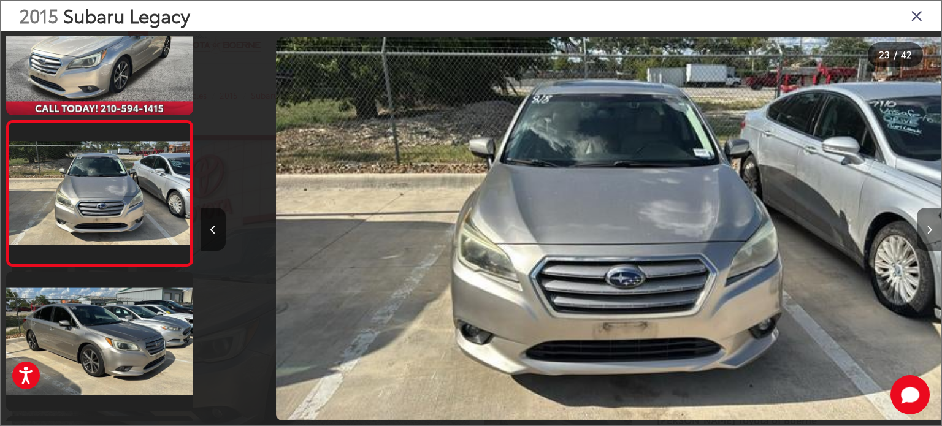
click at [927, 231] on icon "Next image" at bounding box center [930, 230] width 6 height 9
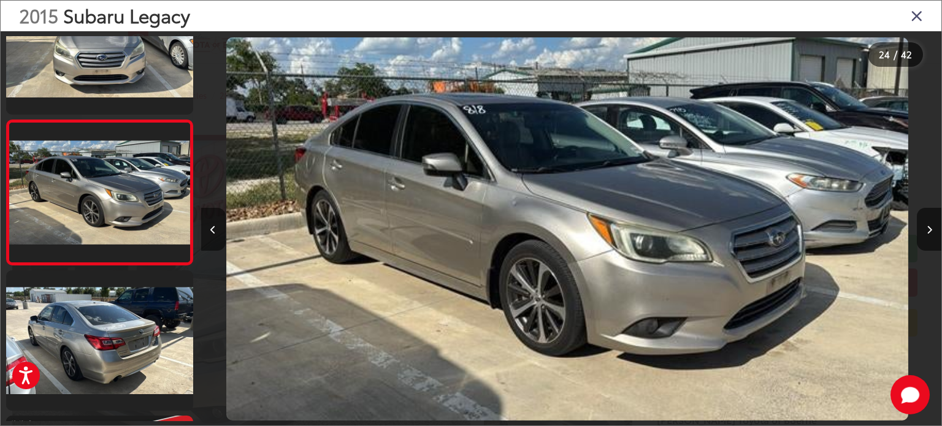
click at [215, 233] on icon "Previous image" at bounding box center [213, 230] width 6 height 9
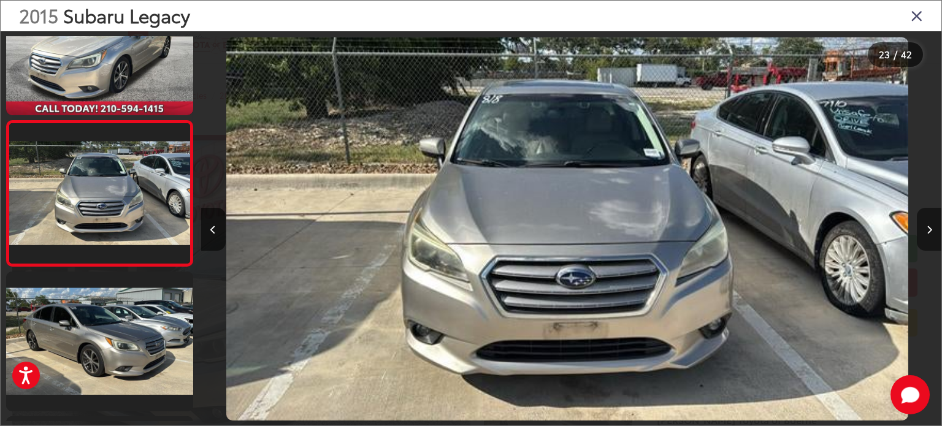
click at [928, 229] on icon "Next image" at bounding box center [930, 230] width 6 height 9
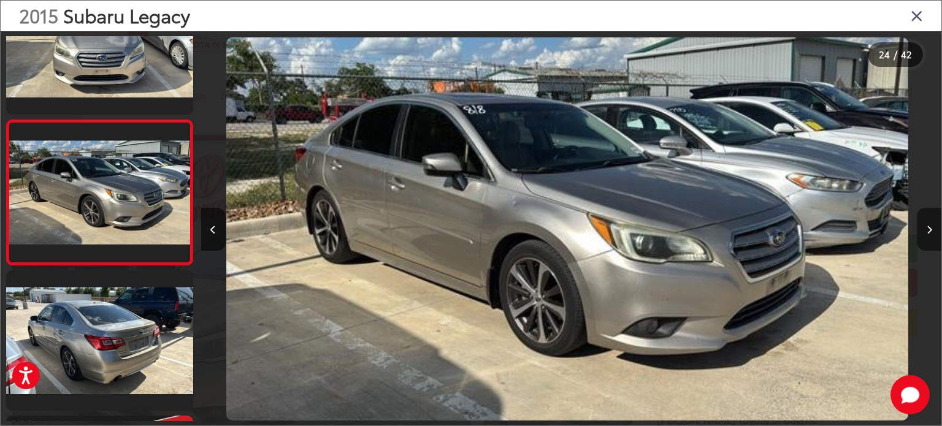
click at [928, 229] on icon "Next image" at bounding box center [930, 230] width 6 height 9
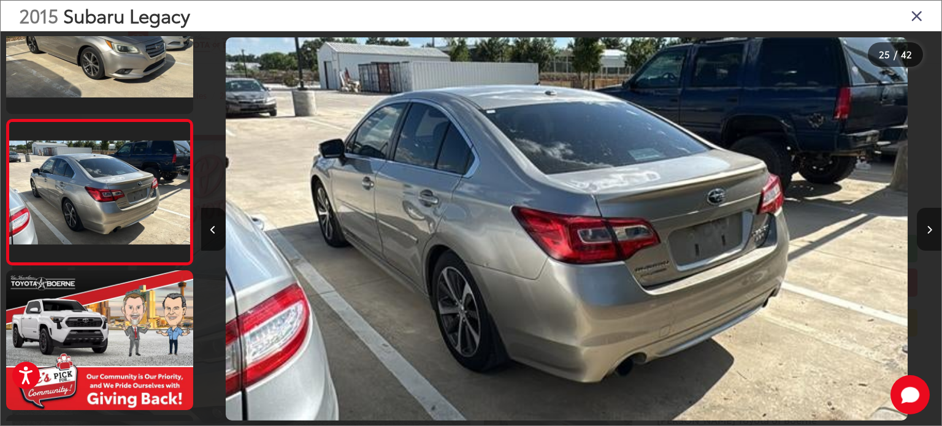
click at [928, 229] on icon "Next image" at bounding box center [930, 230] width 6 height 9
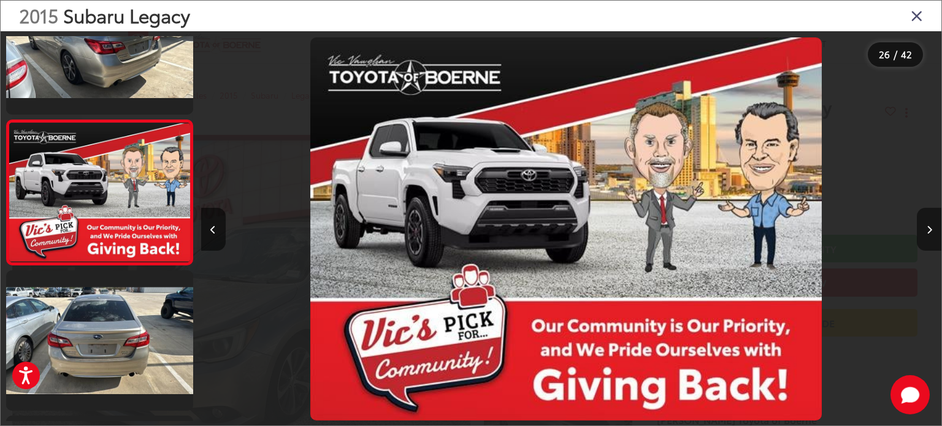
click at [928, 229] on icon "Next image" at bounding box center [930, 230] width 6 height 9
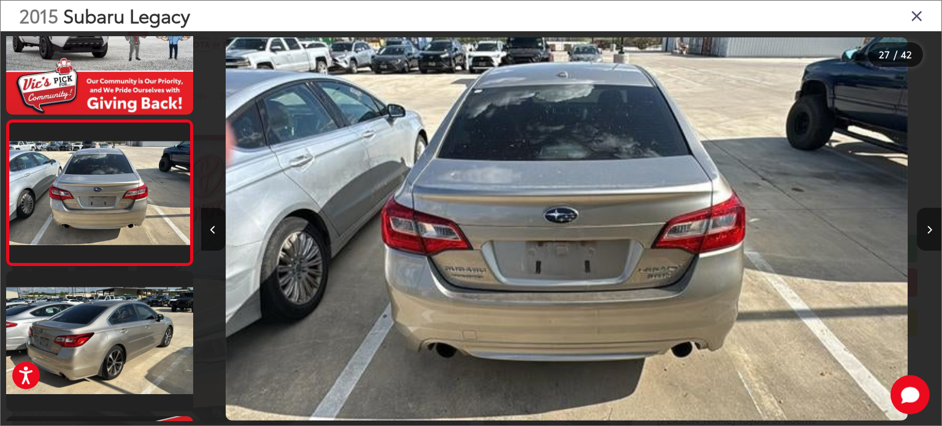
click at [928, 229] on icon "Next image" at bounding box center [930, 230] width 6 height 9
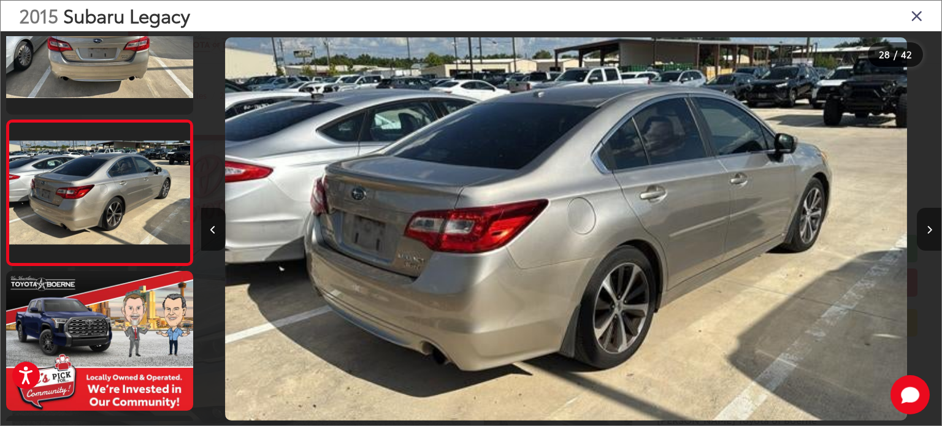
click at [928, 229] on icon "Next image" at bounding box center [930, 230] width 6 height 9
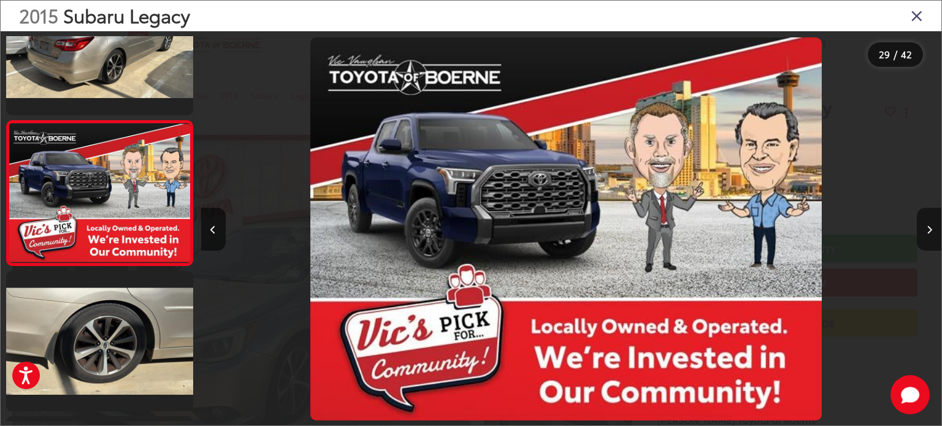
click at [928, 229] on icon "Next image" at bounding box center [930, 230] width 6 height 9
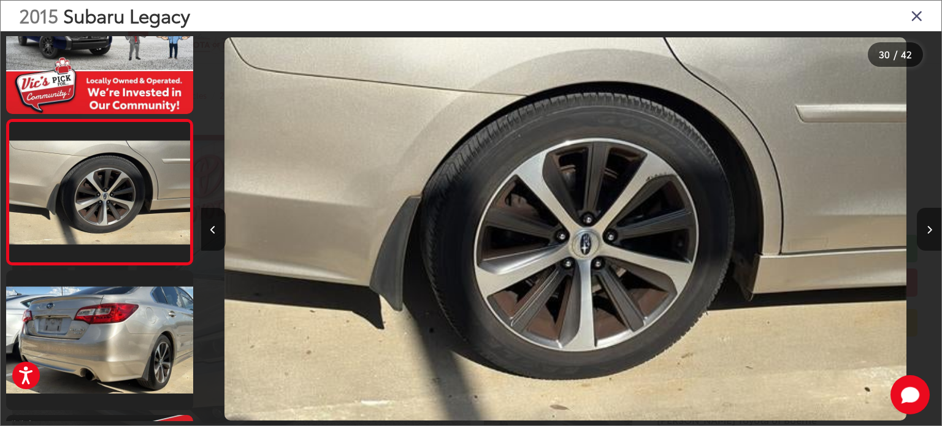
click at [928, 229] on icon "Next image" at bounding box center [930, 230] width 6 height 9
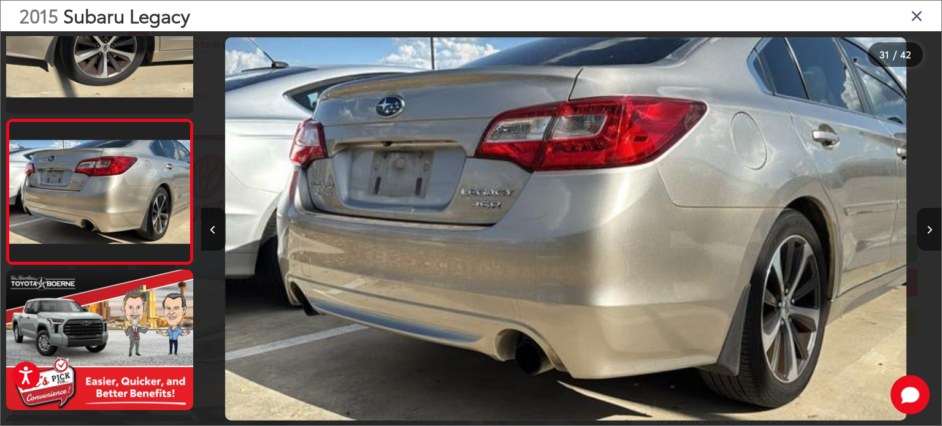
click at [927, 229] on icon "Next image" at bounding box center [930, 230] width 6 height 9
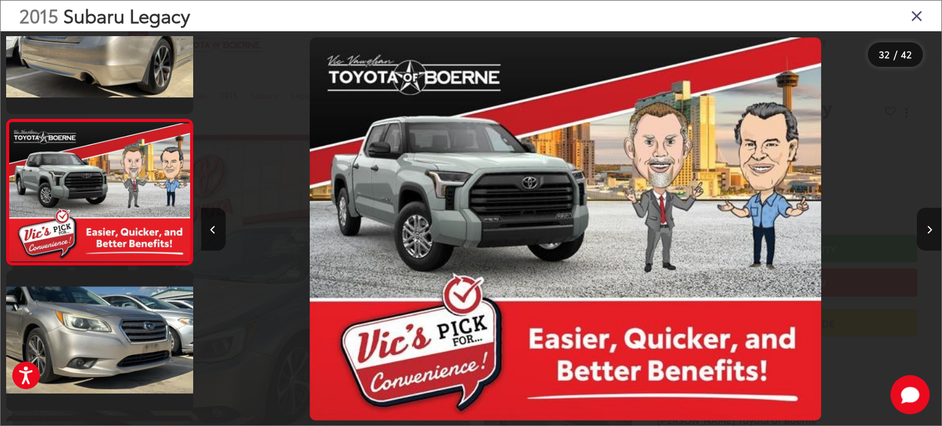
click at [927, 229] on icon "Next image" at bounding box center [930, 230] width 6 height 9
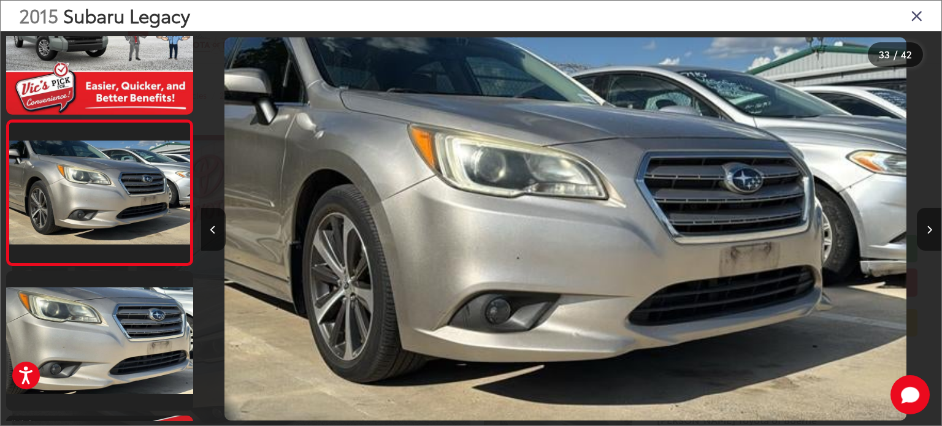
click at [927, 229] on icon "Next image" at bounding box center [930, 230] width 6 height 9
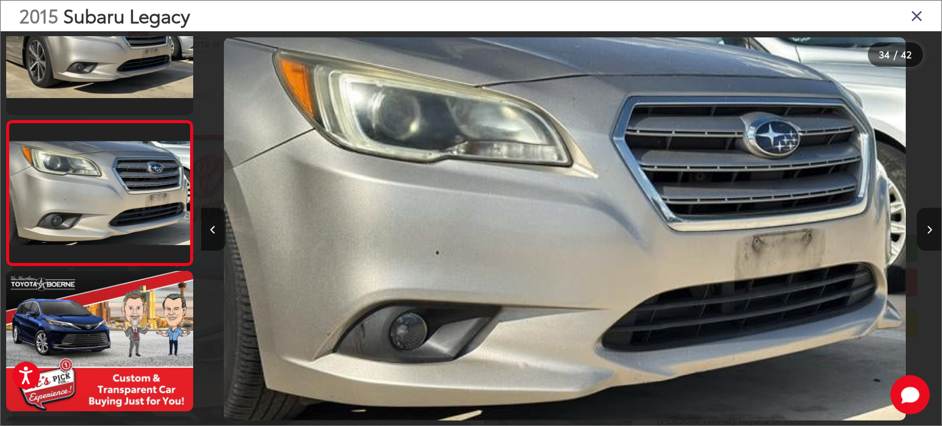
click at [927, 229] on icon "Next image" at bounding box center [930, 230] width 6 height 9
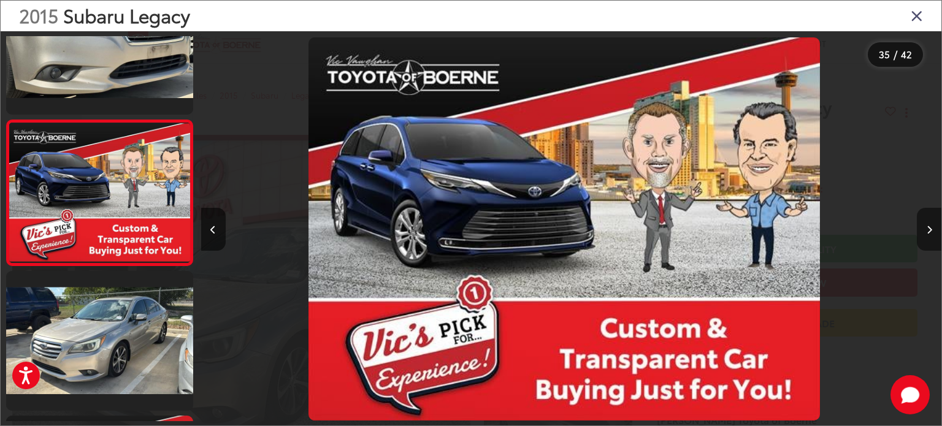
click at [927, 229] on icon "Next image" at bounding box center [930, 230] width 6 height 9
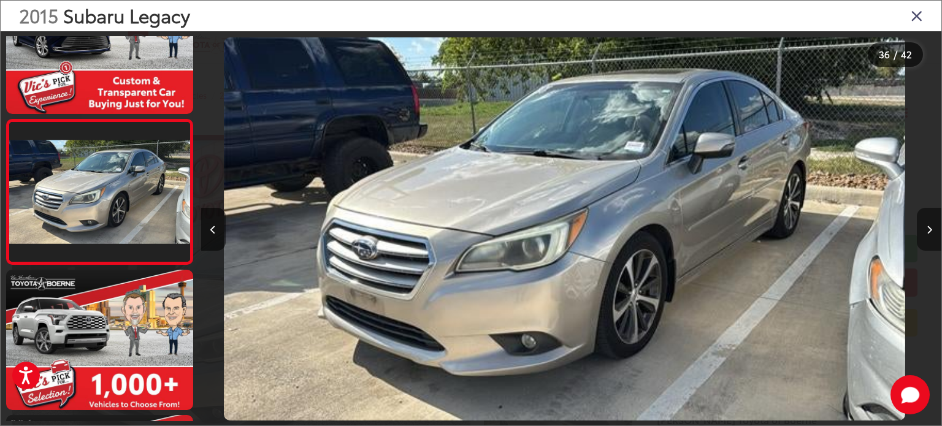
click at [927, 229] on icon "Next image" at bounding box center [930, 230] width 6 height 9
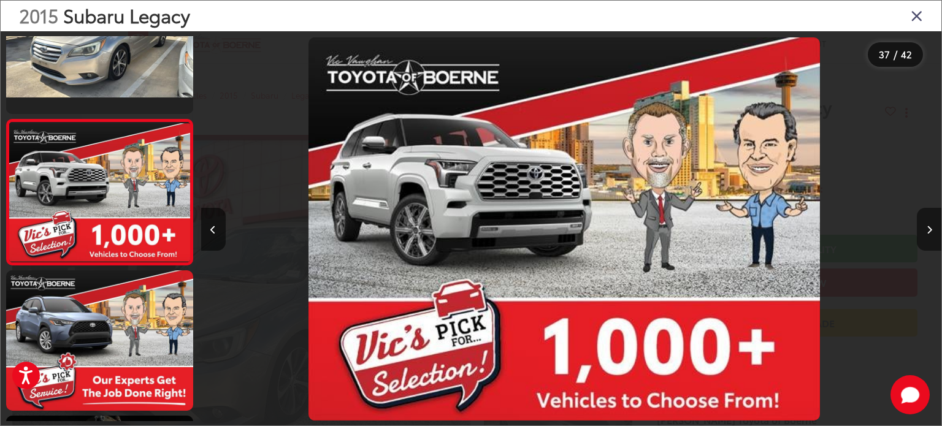
click at [927, 229] on icon "Next image" at bounding box center [930, 230] width 6 height 9
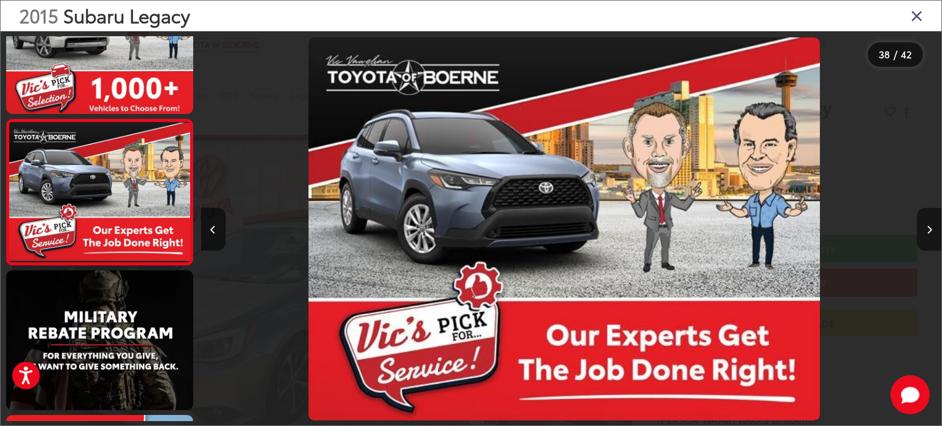
click at [927, 229] on icon "Next image" at bounding box center [930, 230] width 6 height 9
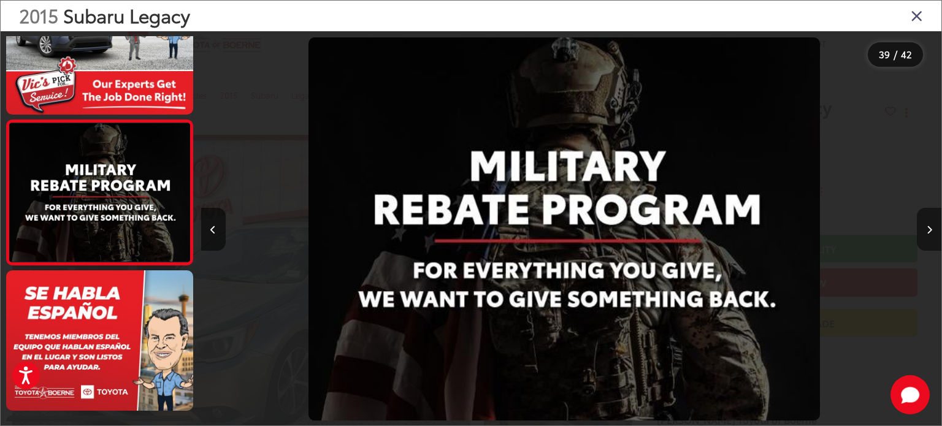
click at [927, 229] on icon "Next image" at bounding box center [930, 230] width 6 height 9
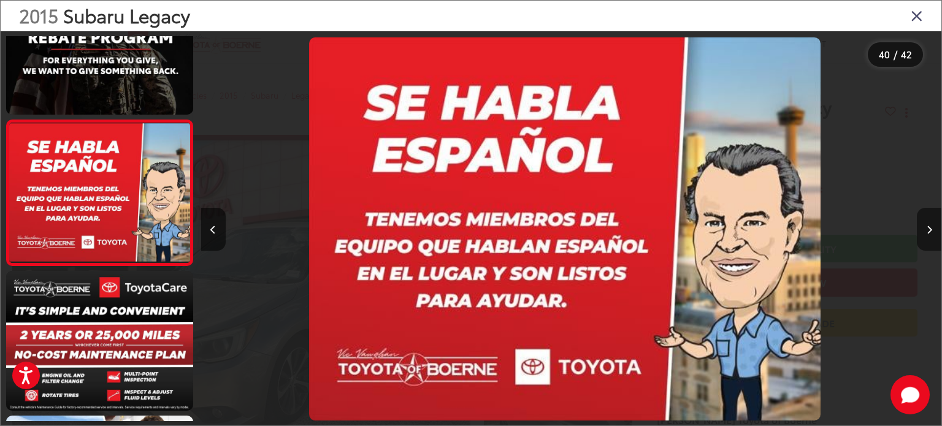
click at [927, 229] on icon "Next image" at bounding box center [930, 230] width 6 height 9
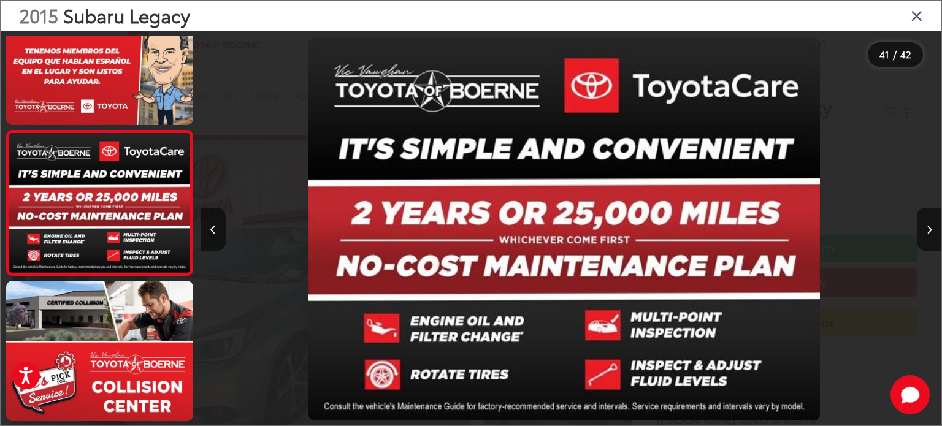
click at [913, 12] on icon "Close gallery" at bounding box center [917, 15] width 12 height 16
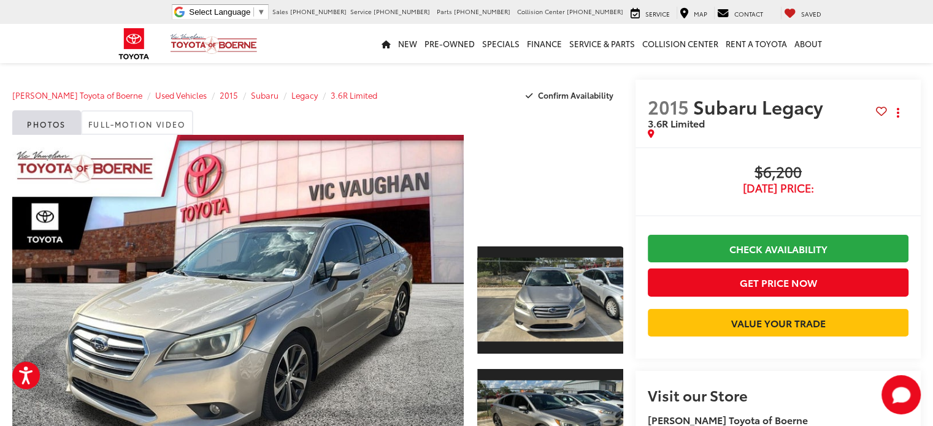
click at [542, 181] on div at bounding box center [550, 184] width 146 height 98
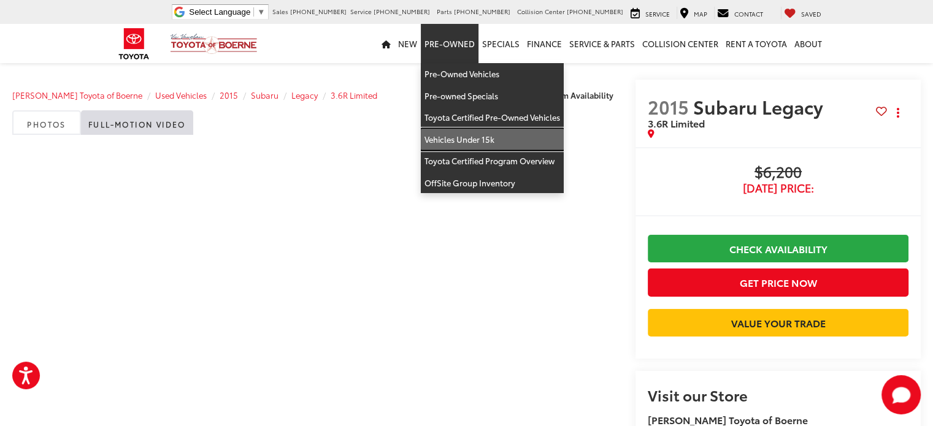
click at [469, 138] on link "Vehicles Under 15k" at bounding box center [492, 140] width 143 height 22
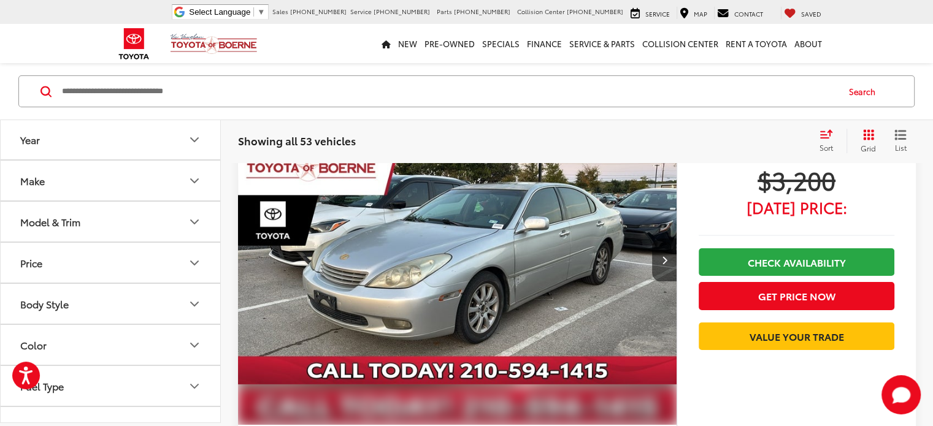
scroll to position [4658, 0]
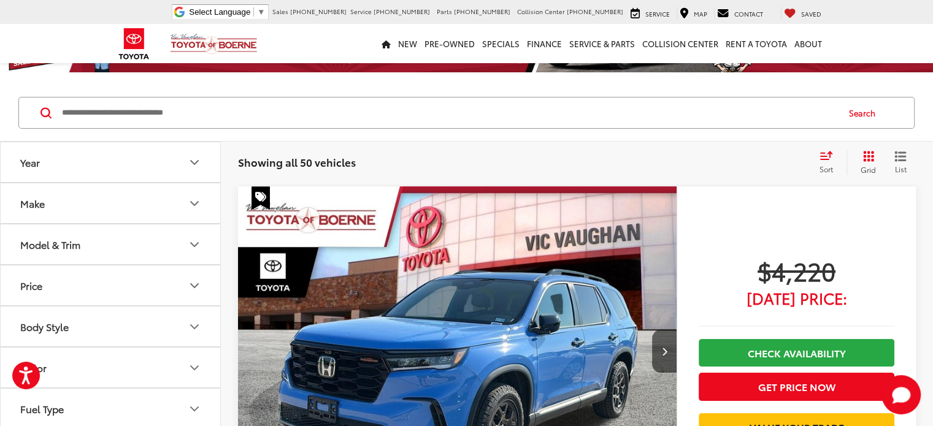
scroll to position [103, 0]
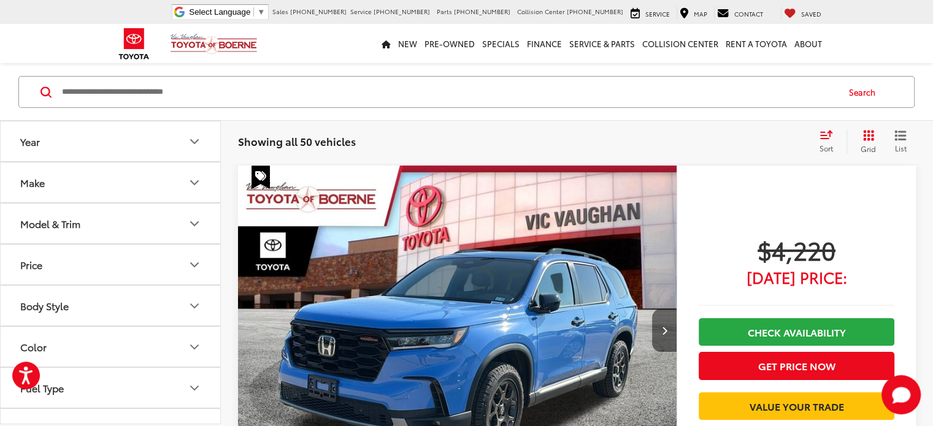
click at [652, 309] on button "Next image" at bounding box center [664, 330] width 25 height 43
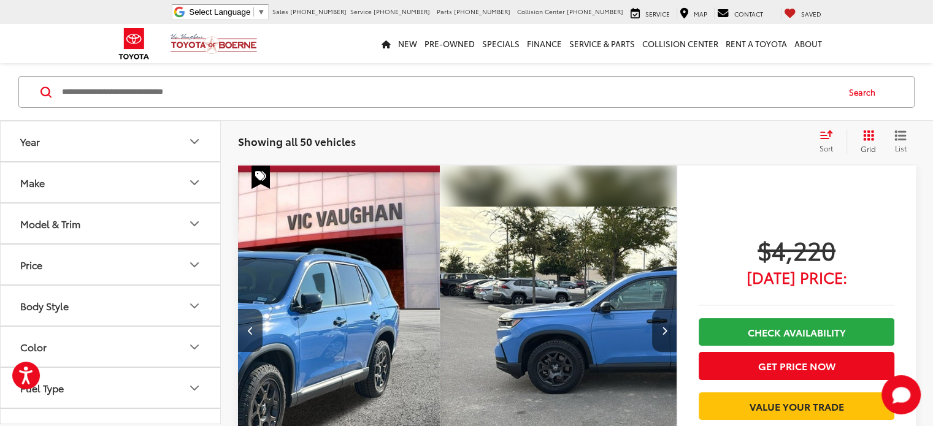
click at [661, 326] on icon "Next image" at bounding box center [664, 330] width 6 height 9
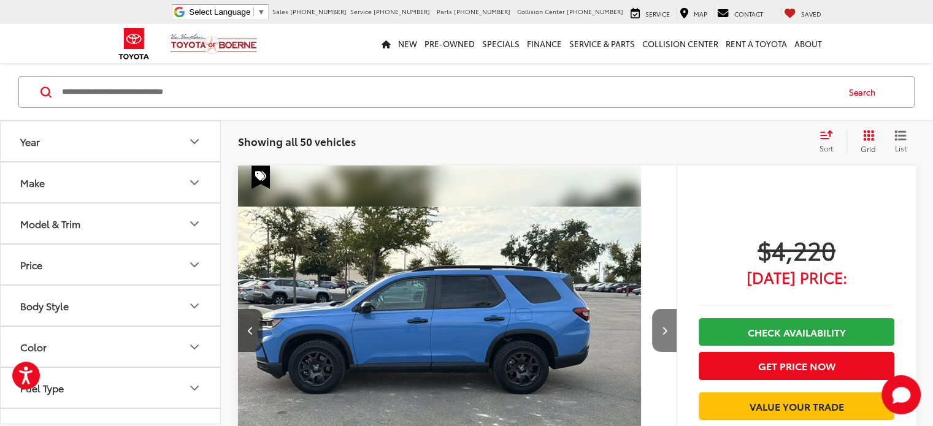
click at [652, 309] on button "Next image" at bounding box center [664, 330] width 25 height 43
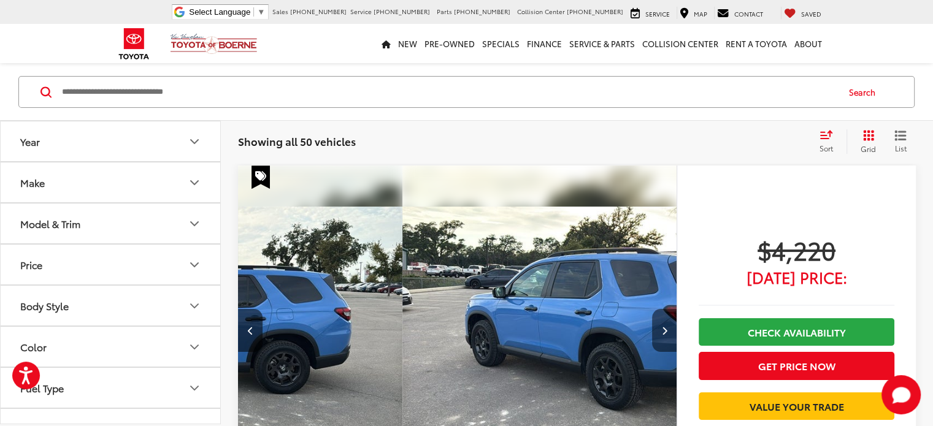
click at [652, 309] on button "Next image" at bounding box center [664, 330] width 25 height 43
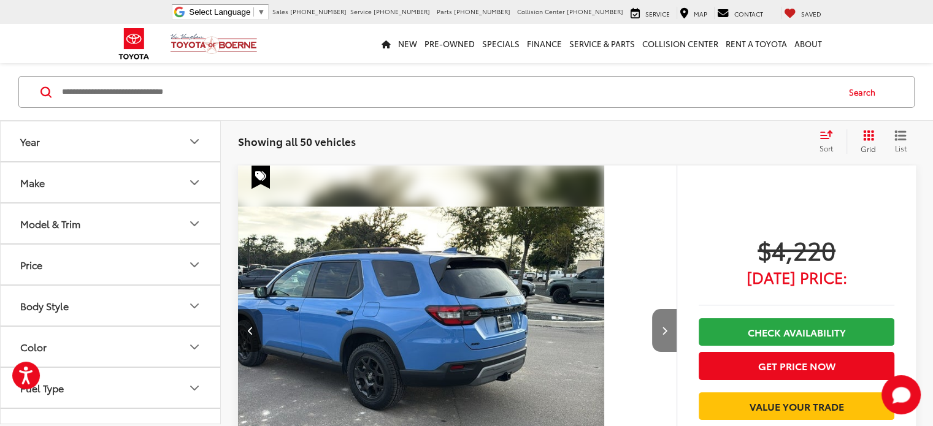
click at [652, 309] on button "Next image" at bounding box center [664, 330] width 25 height 43
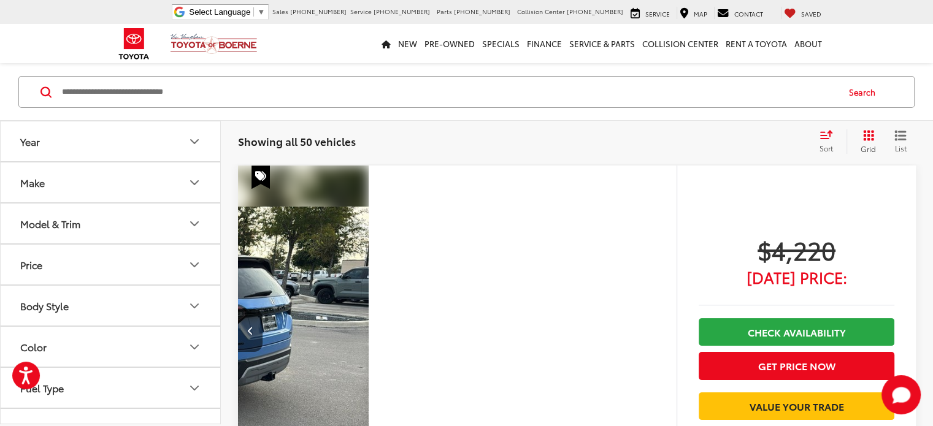
scroll to position [0, 1193]
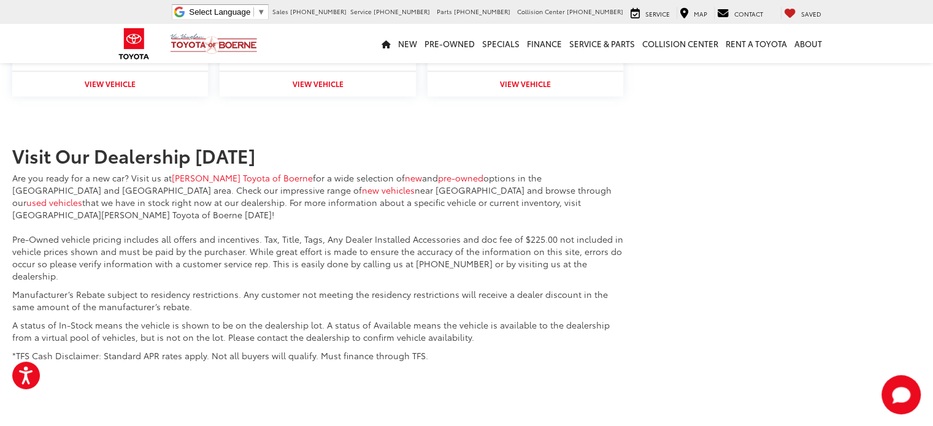
scroll to position [1632, 0]
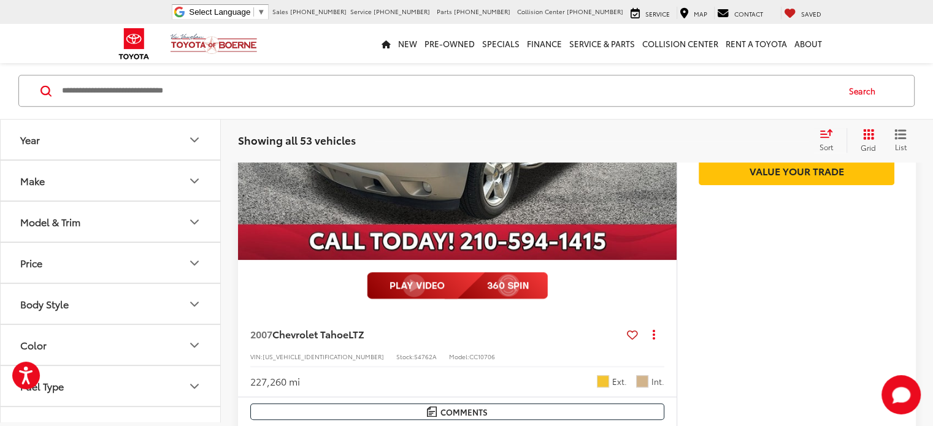
scroll to position [962, 0]
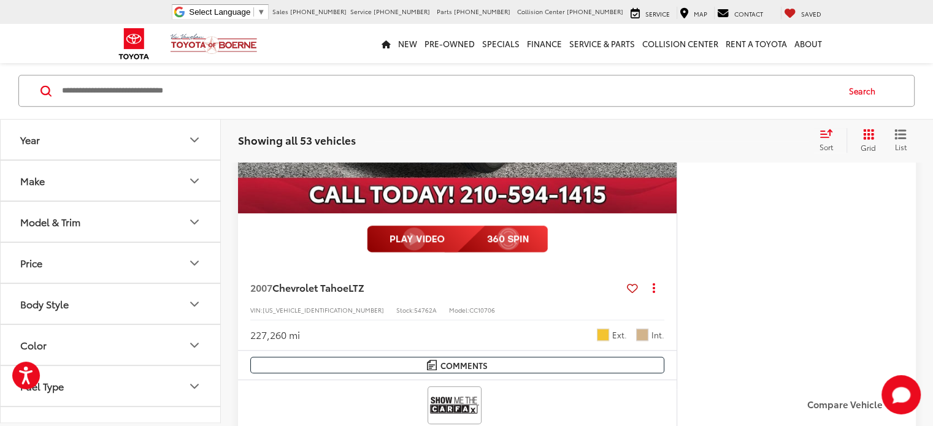
drag, startPoint x: 248, startPoint y: 313, endPoint x: 394, endPoint y: 313, distance: 146.0
copy span "2015 Scion FR-S Release Series"
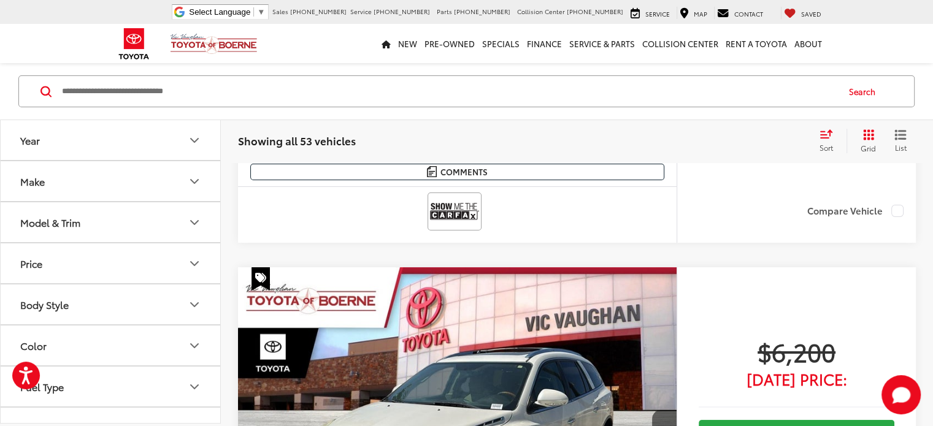
scroll to position [4535, 0]
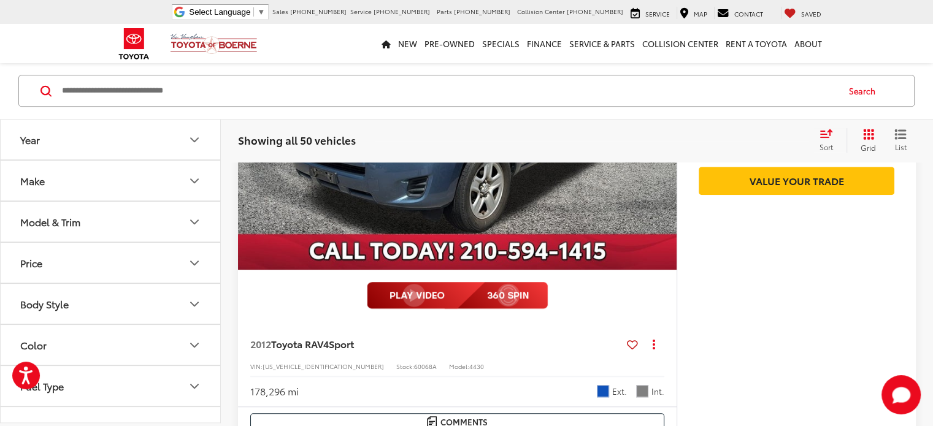
scroll to position [839, 0]
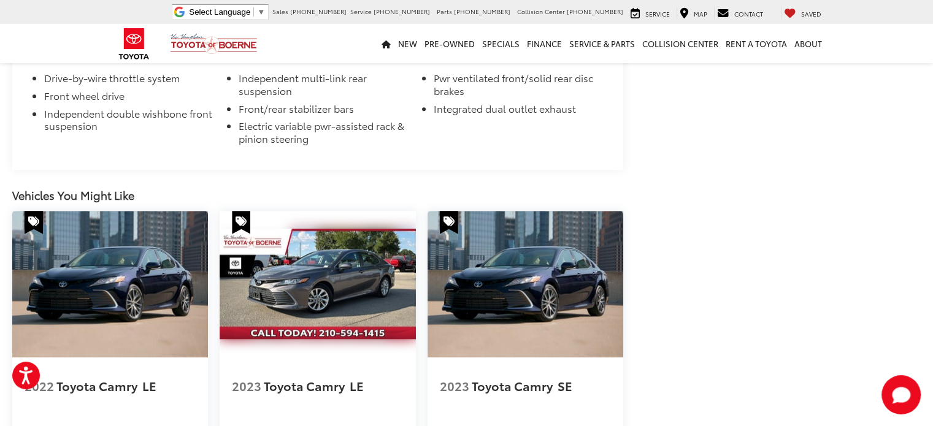
scroll to position [1411, 0]
